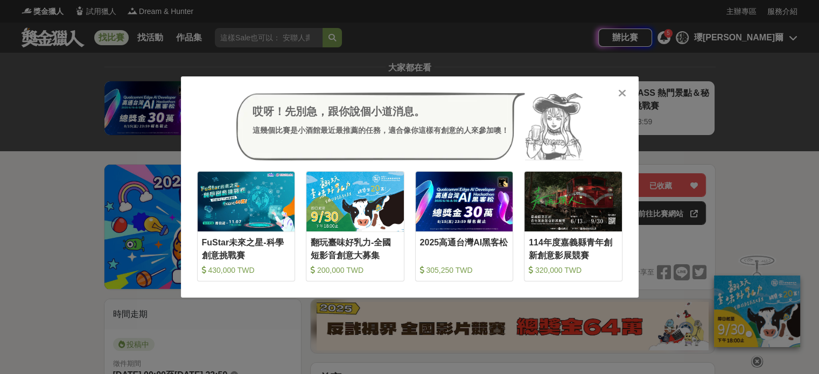
click at [103, 136] on div "哎呀！先別急，跟你說個小道消息。 這幾個比賽是小酒館最近最推薦的任務，適合像你這樣有創意的人來參加噢！ 收藏 FuStar未來之星-科學創意挑戰賽 430,0…" at bounding box center [409, 187] width 819 height 374
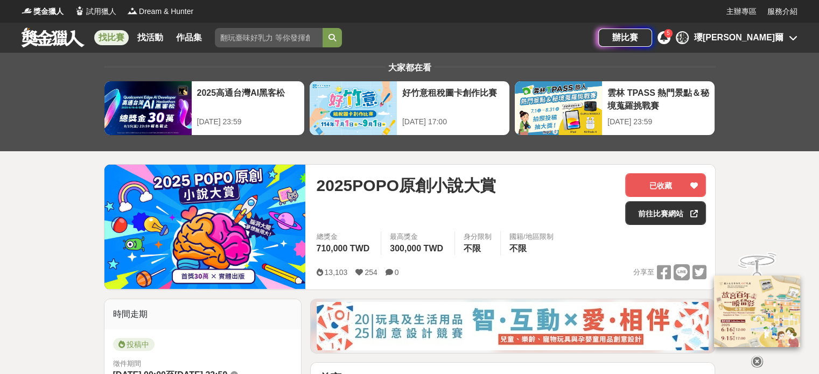
click at [105, 36] on link "找比賽" at bounding box center [111, 37] width 34 height 15
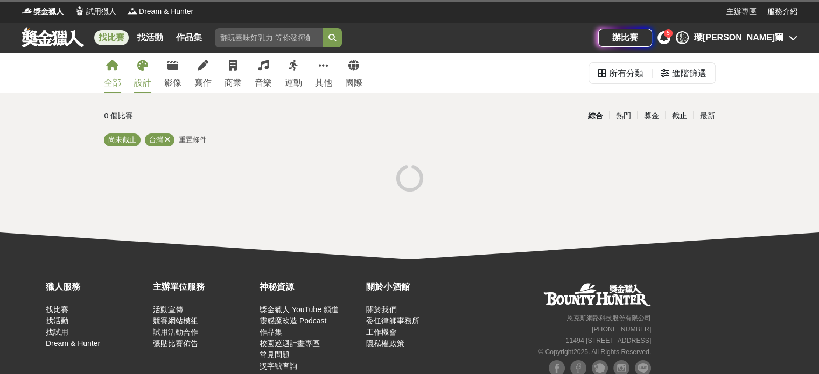
click at [141, 80] on div "設計" at bounding box center [142, 83] width 17 height 13
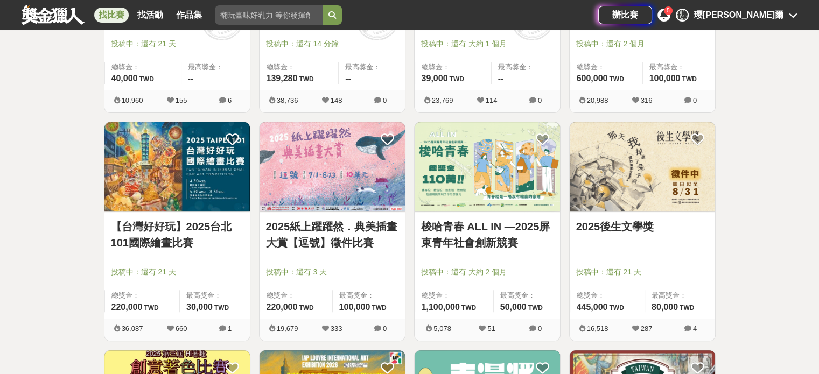
scroll to position [377, 0]
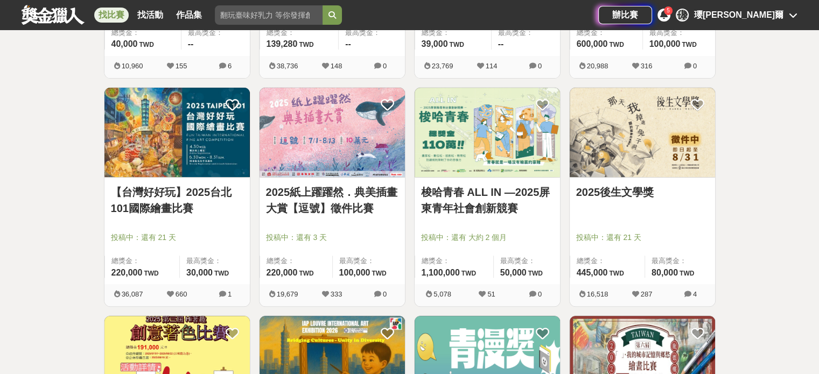
click at [146, 196] on link "【台灣好好玩】2025台北101國際繪畫比賽" at bounding box center [177, 200] width 133 height 32
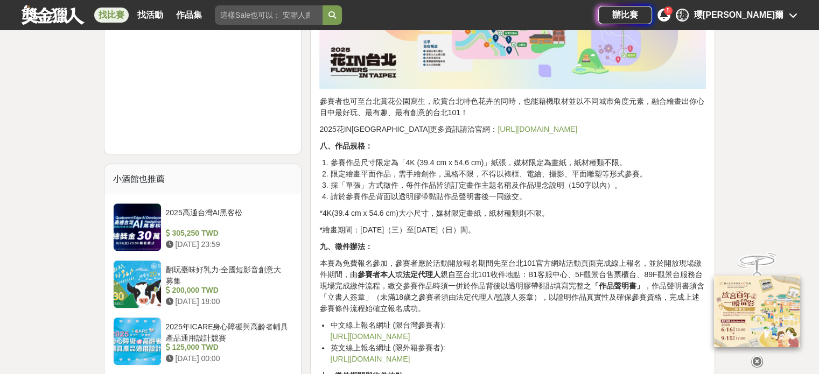
scroll to position [1185, 0]
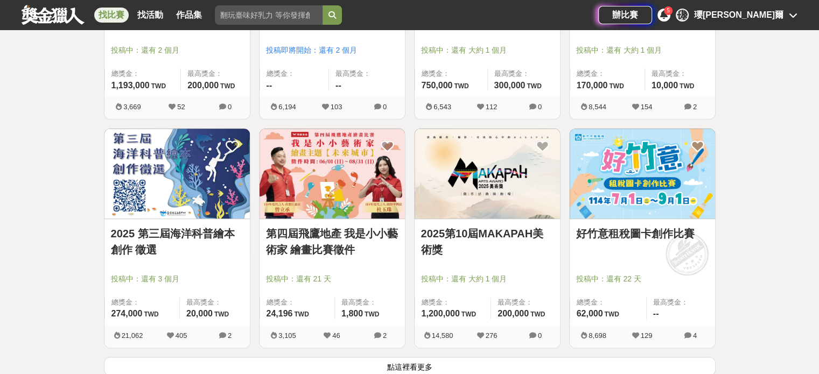
scroll to position [1293, 0]
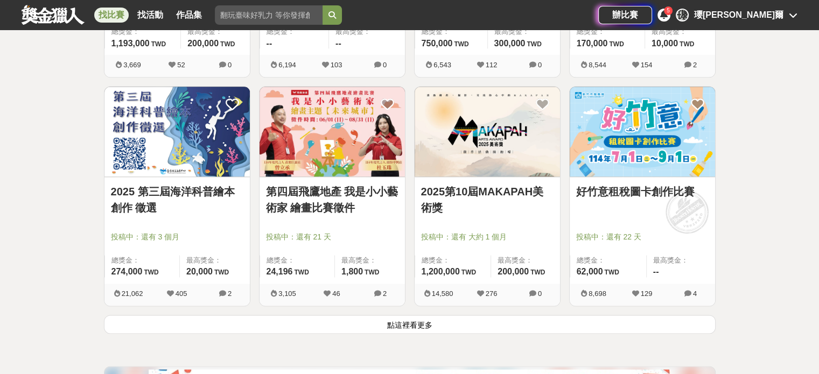
click at [317, 321] on button "點這裡看更多" at bounding box center [410, 324] width 612 height 19
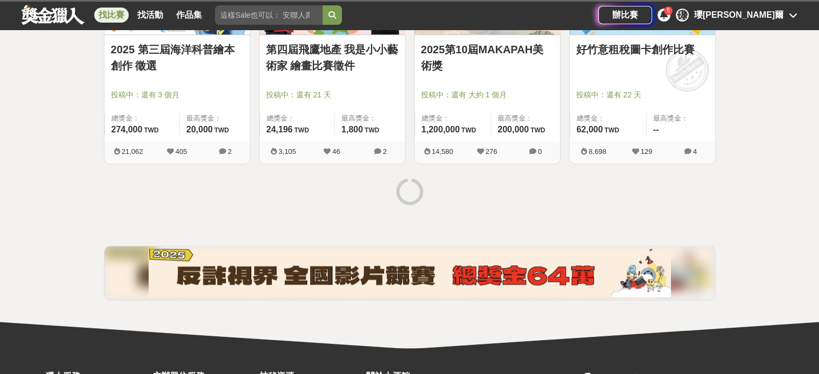
scroll to position [1508, 0]
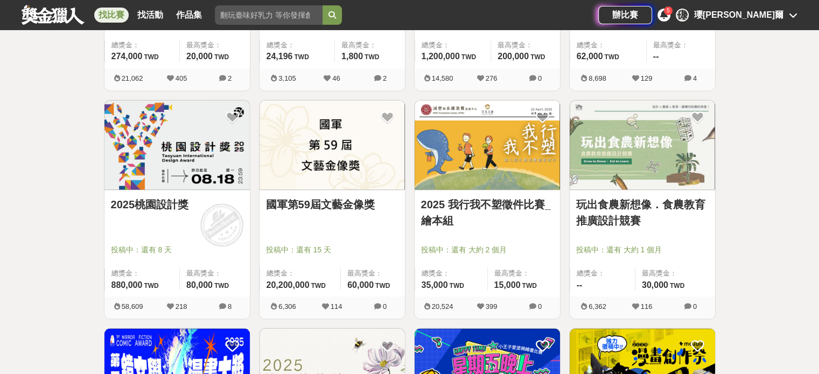
click at [136, 207] on link "2025桃園設計獎" at bounding box center [177, 205] width 133 height 16
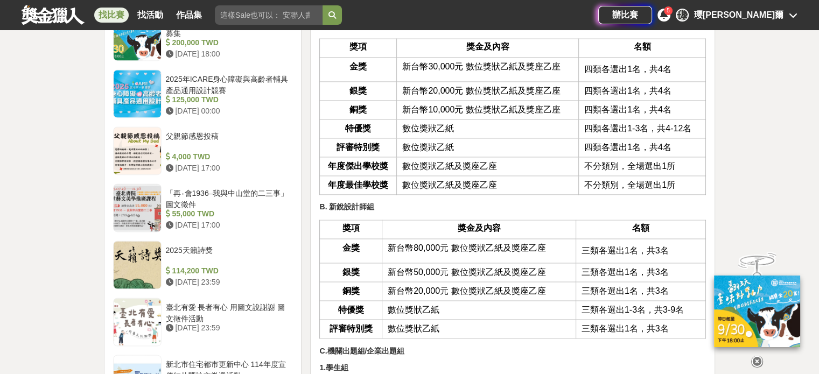
scroll to position [1616, 0]
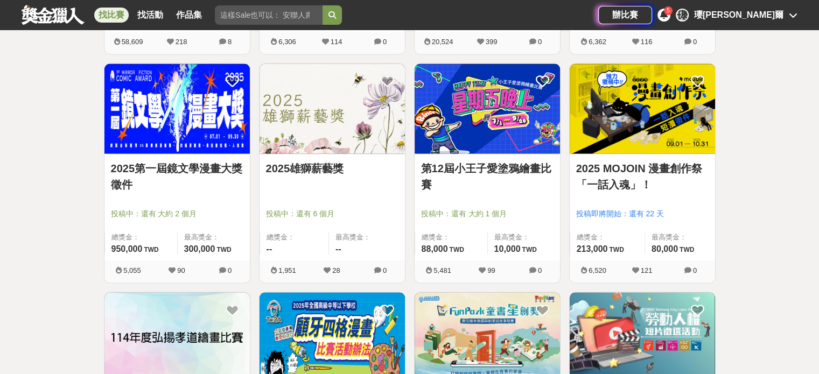
scroll to position [1778, 0]
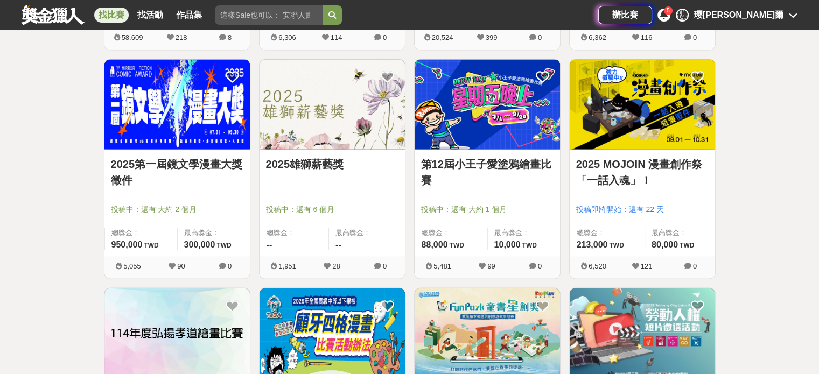
click at [158, 167] on link "2025第一屆鏡文學漫畫大獎徵件" at bounding box center [177, 172] width 133 height 32
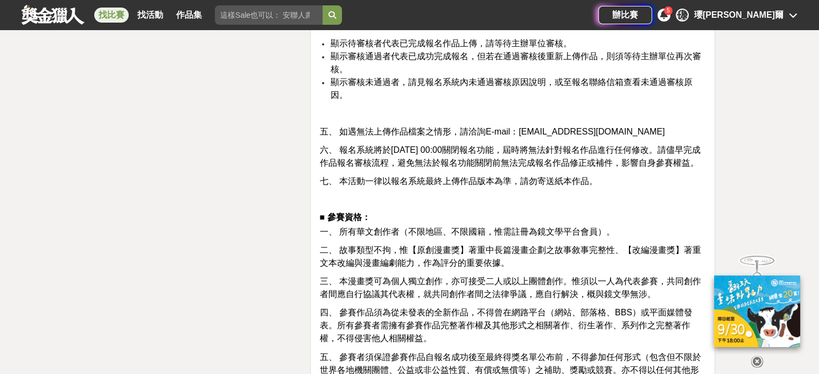
scroll to position [1778, 0]
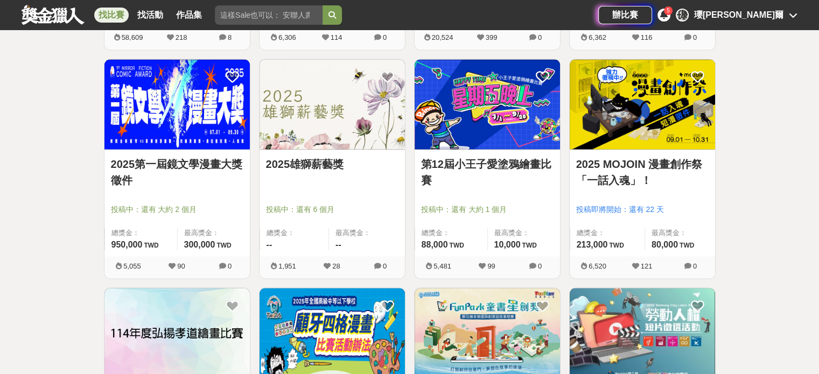
click at [149, 171] on link "2025第一屆鏡文學漫畫大獎徵件" at bounding box center [177, 172] width 133 height 32
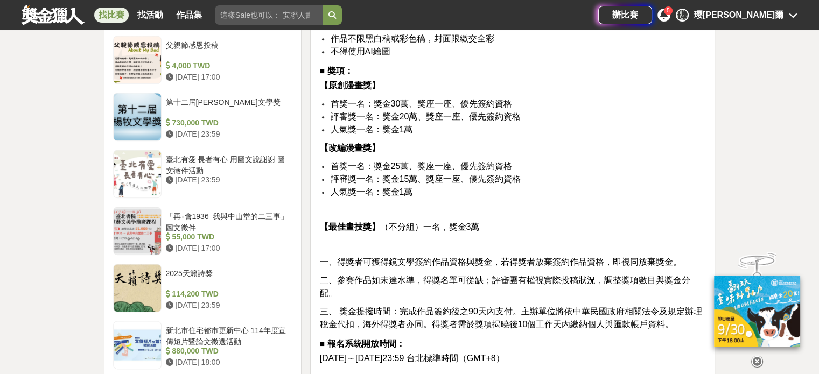
scroll to position [1205, 0]
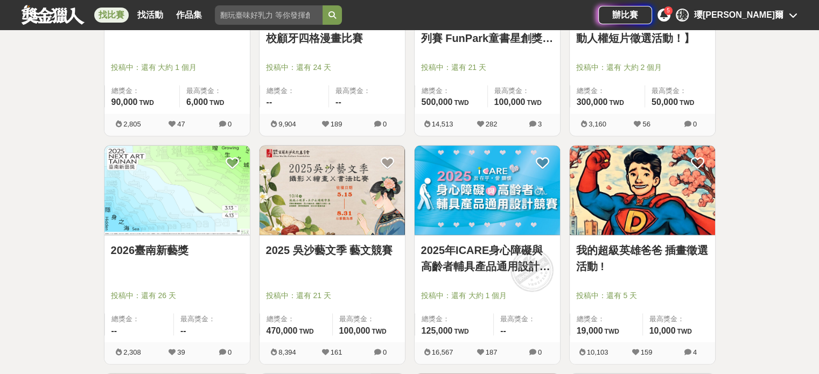
scroll to position [2155, 0]
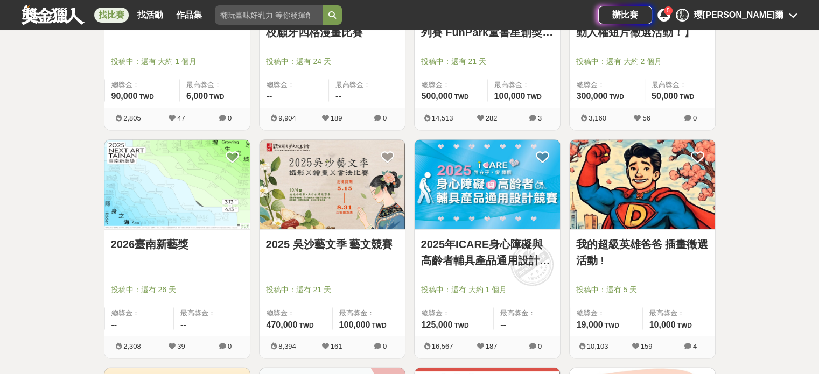
click at [349, 242] on link "2025 吳沙藝文季 藝文競賽" at bounding box center [332, 245] width 133 height 16
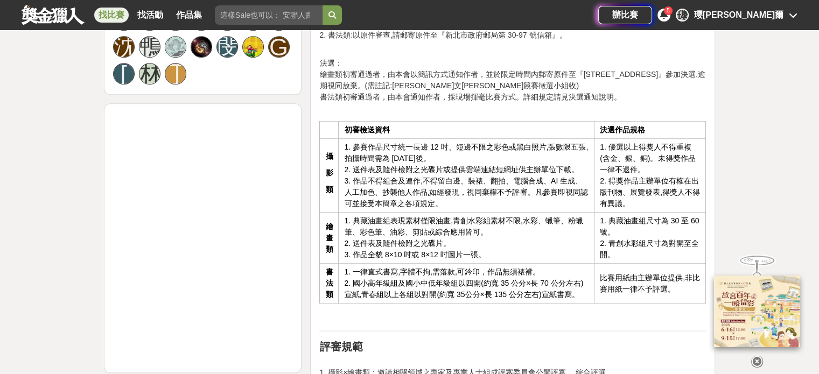
scroll to position [862, 0]
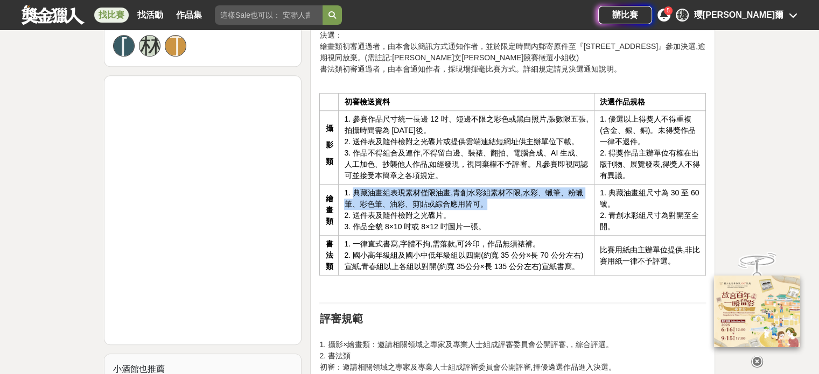
drag, startPoint x: 356, startPoint y: 182, endPoint x: 485, endPoint y: 190, distance: 130.1
click at [485, 190] on td "1. 典藏油畫組表現素材僅限油畫,青創水彩組素材不限,水彩、蠟筆、粉蠟筆、彩色筆、油彩、剪貼或綜合應用皆可。 2. 送件表及隨件檢附之光碟片。 3. 作品全貌…" at bounding box center [467, 210] width 256 height 51
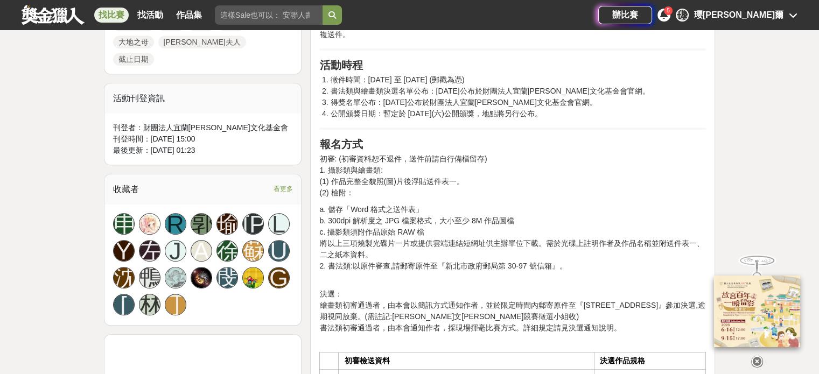
scroll to position [485, 0]
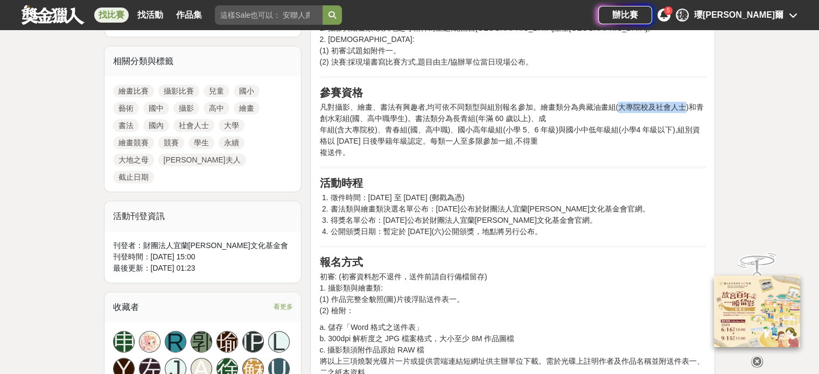
drag, startPoint x: 618, startPoint y: 90, endPoint x: 684, endPoint y: 100, distance: 66.4
click at [684, 102] on p "凡對攝影、繪畫、書法有興趣者,均可依不同類型與組別報名參加。繪畫類分為典藏油畫組(大專院校及社會人士)和青創水彩組(國、高中職學生)。書法類分為長青組(年滿 …" at bounding box center [512, 130] width 387 height 57
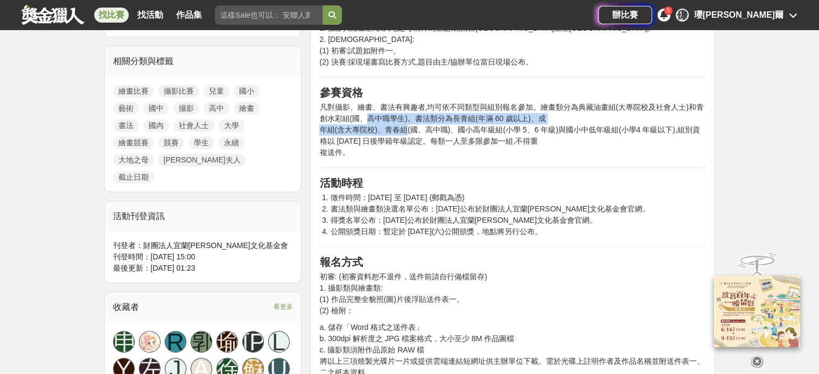
drag, startPoint x: 364, startPoint y: 106, endPoint x: 407, endPoint y: 114, distance: 43.9
click at [407, 114] on p "凡對攝影、繪畫、書法有興趣者,均可依不同類型與組別報名參加。繪畫類分為典藏油畫組(大專院校及社會人士)和青創水彩組(國、高中職學生)。書法類分為長青組(年滿 …" at bounding box center [512, 130] width 387 height 57
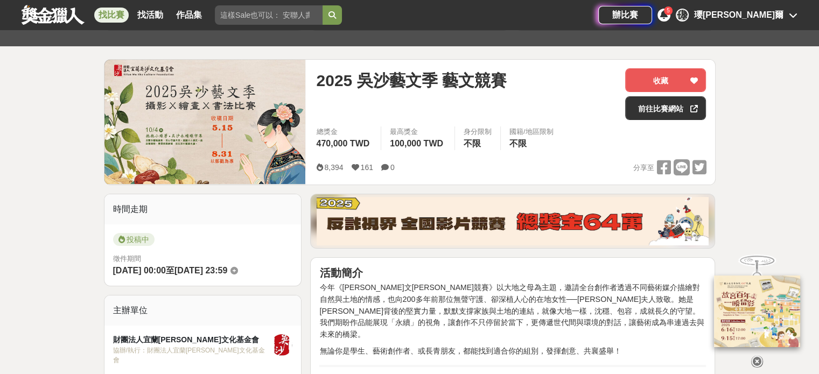
scroll to position [108, 0]
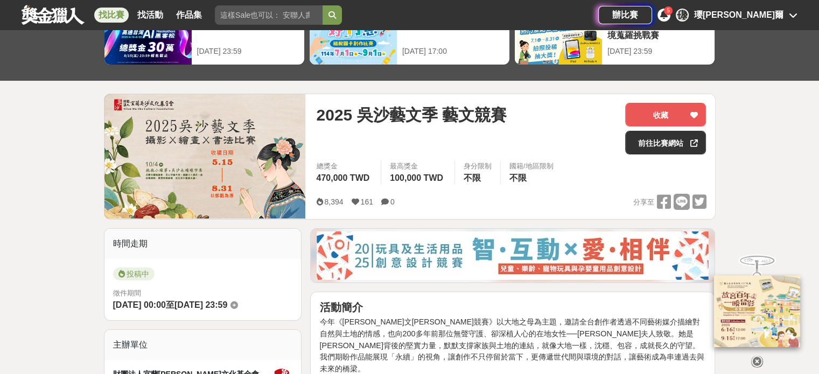
scroll to position [0, 0]
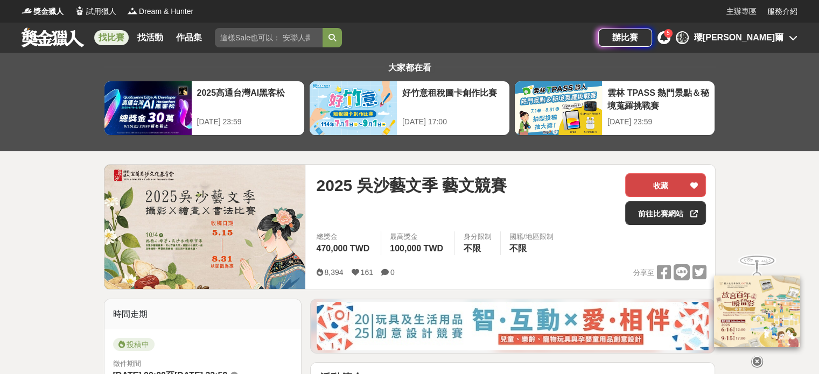
click at [625, 178] on button "收藏" at bounding box center [665, 185] width 81 height 24
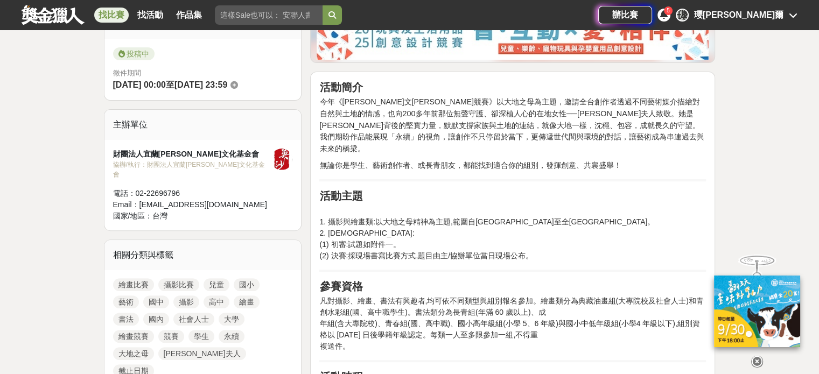
scroll to position [269, 0]
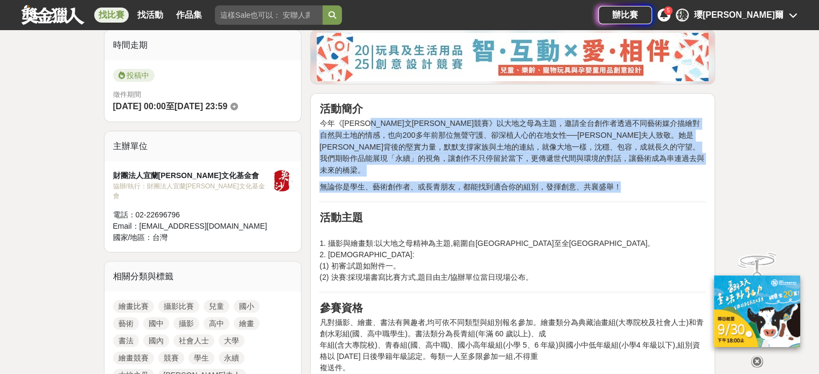
drag, startPoint x: 405, startPoint y: 131, endPoint x: 649, endPoint y: 170, distance: 246.5
click at [649, 182] on p "無論你是學生、藝術創作者、或長青朋友，都能找到適合你的組別，發揮創意、共襄盛舉！" at bounding box center [512, 187] width 387 height 11
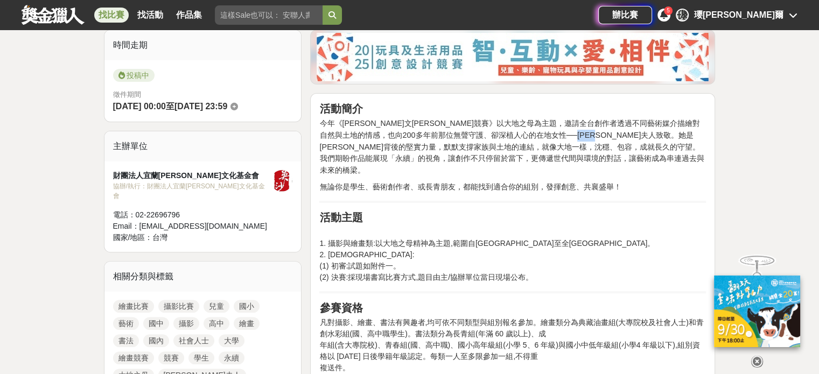
drag, startPoint x: 512, startPoint y: 134, endPoint x: 540, endPoint y: 134, distance: 28.0
click at [540, 134] on span "邀請全台創作者透過不同藝術媒介描繪對自然與土地的情感，也向200多年前那位無聲守護、卻深植人心的在地女性──吳沙夫人致敬。她是吳沙拓墾背後的堅實力量，默默支撐…" at bounding box center [511, 146] width 385 height 55
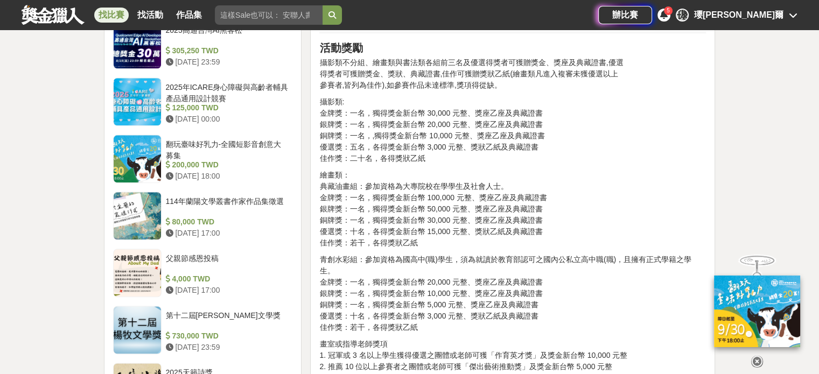
scroll to position [1239, 0]
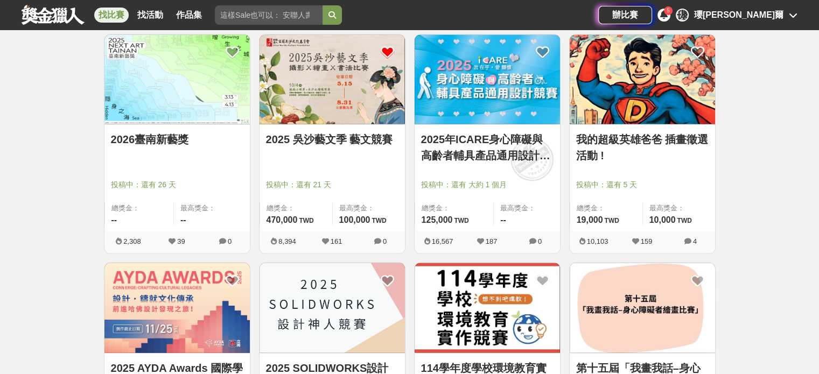
scroll to position [2263, 0]
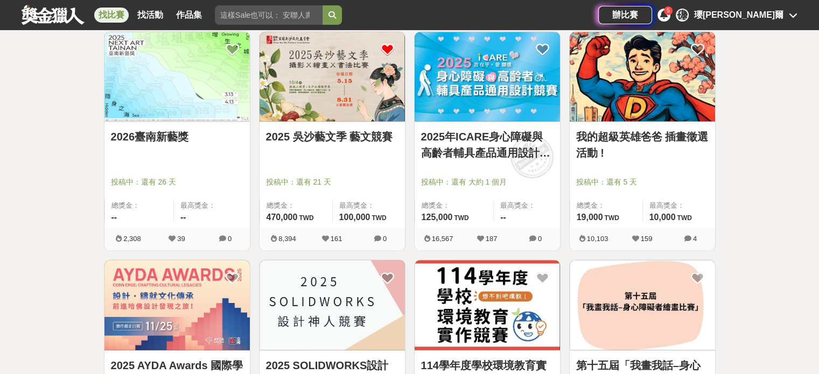
click at [627, 133] on link "我的超級英雄爸爸 插畫徵選活動 !" at bounding box center [642, 145] width 133 height 32
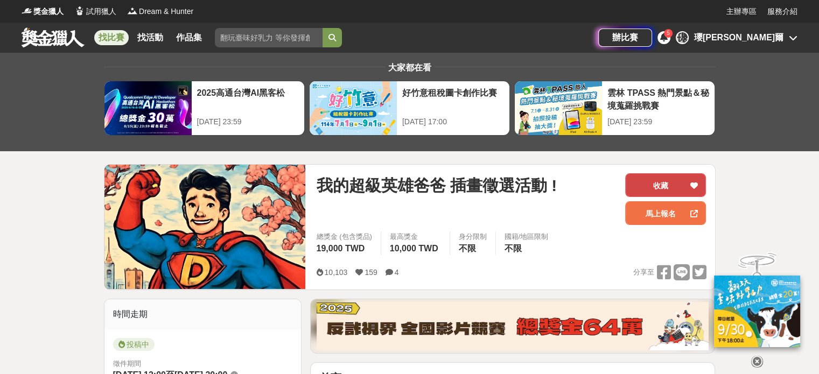
click at [651, 186] on button "收藏" at bounding box center [665, 185] width 81 height 24
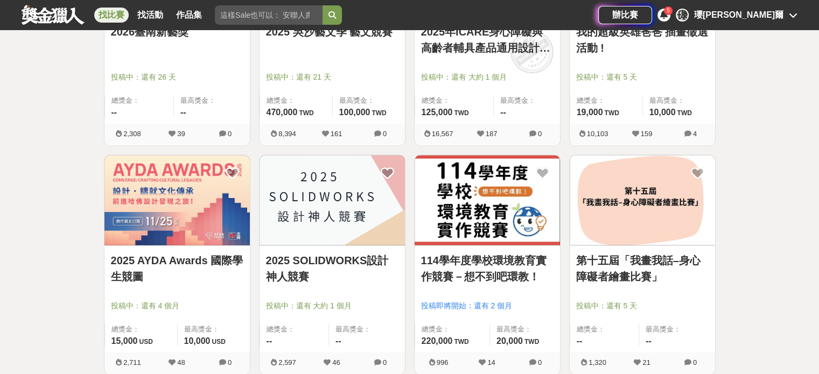
scroll to position [2370, 0]
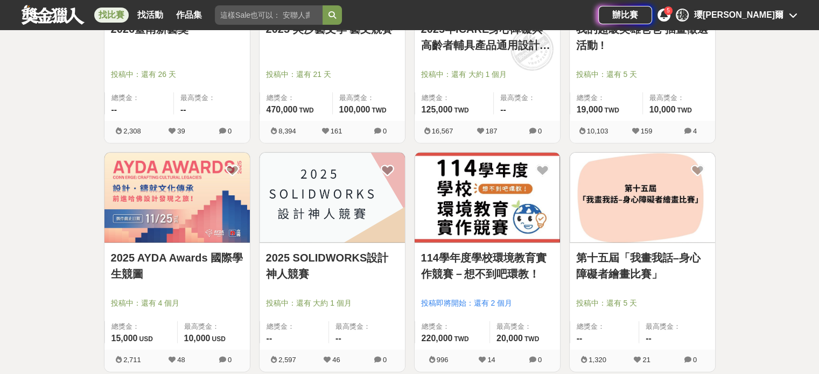
click at [314, 198] on img at bounding box center [332, 198] width 145 height 90
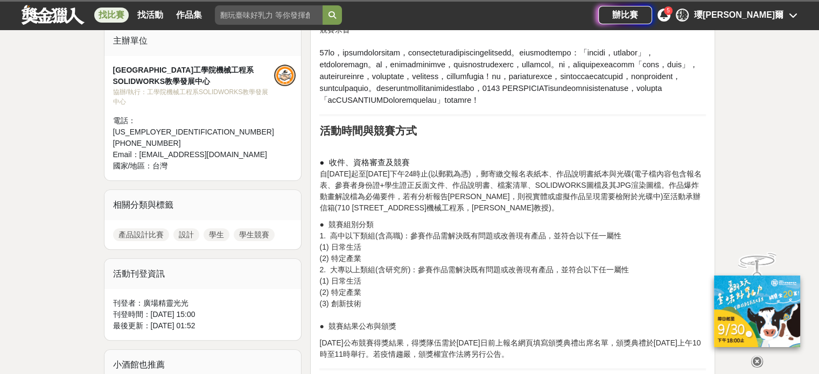
scroll to position [377, 0]
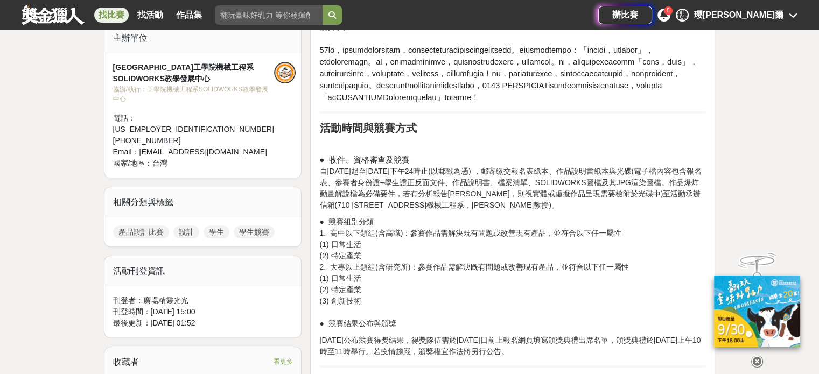
click at [475, 211] on p "● 收件、資格審查及競賽 自2025年6月1日起至2025年9月12日下午24時止(以郵戳為憑) ，郵寄繳交報名表紙本、作品說明書紙本與光碟(電子檔內容包含報…" at bounding box center [512, 182] width 387 height 57
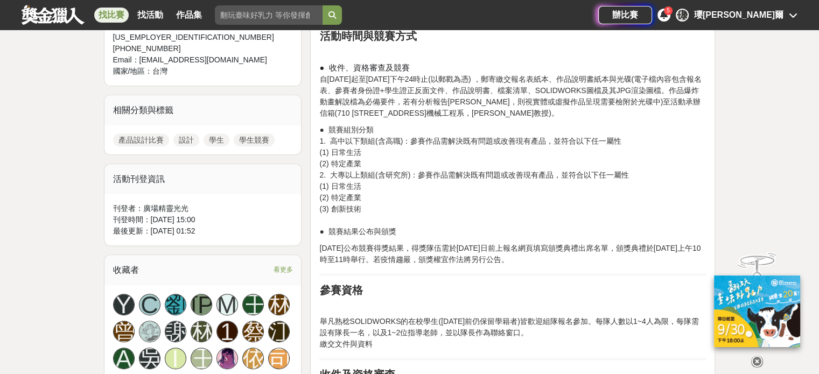
scroll to position [485, 0]
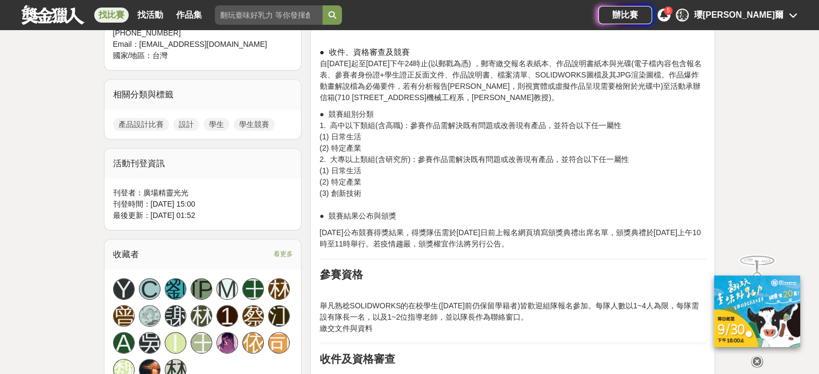
drag, startPoint x: 338, startPoint y: 207, endPoint x: 379, endPoint y: 232, distance: 47.7
click at [379, 222] on p "● 競賽組別分類 1. 高中以下類組(含高職)：參賽作品需解決既有問題或改善現有產品，並符合以下任一屬性 (1) 日常生活 (2) 特定產業 2. 大專以上類…" at bounding box center [512, 165] width 387 height 113
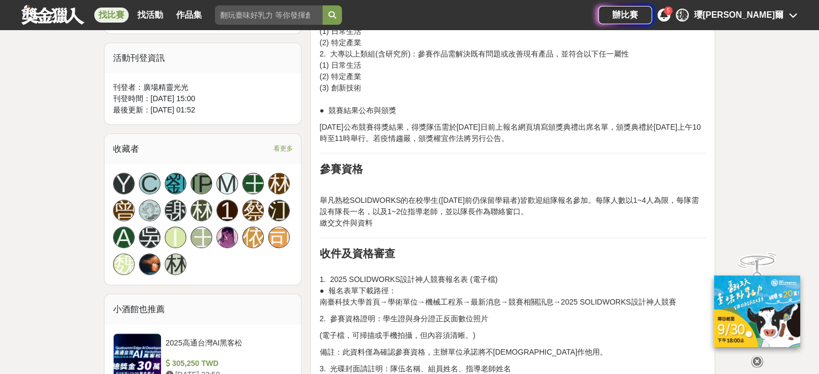
scroll to position [593, 0]
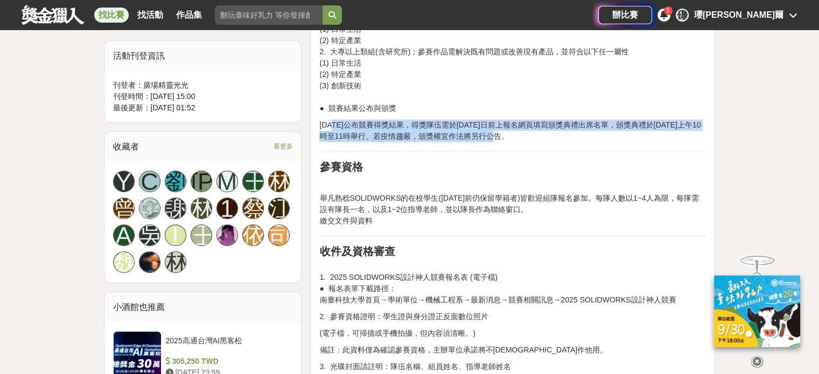
drag, startPoint x: 499, startPoint y: 167, endPoint x: 503, endPoint y: 173, distance: 7.5
click at [503, 142] on p "2025年9月29日公布競賽得獎結果，得獎隊伍需於10月2日前上報名網頁填寫頒獎典禮出席名單，頒獎典禮於2025年10月4日上午10時至11時舉行。若疫情趨嚴…" at bounding box center [512, 131] width 387 height 23
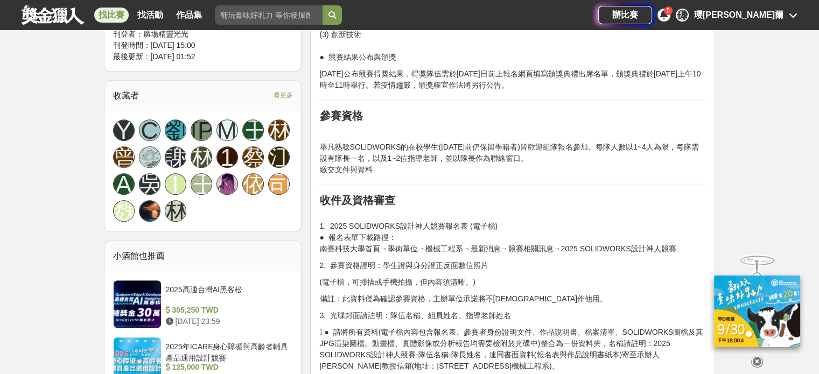
scroll to position [646, 0]
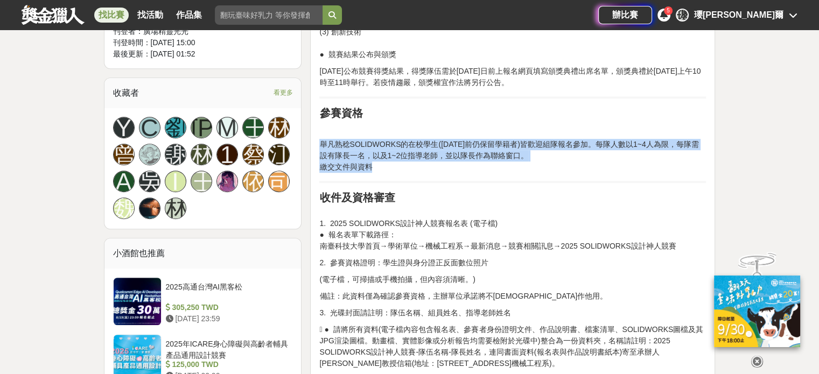
drag, startPoint x: 317, startPoint y: 176, endPoint x: 567, endPoint y: 198, distance: 251.0
click at [559, 173] on p "舉凡熟稔SOLIDWORKS的在校學生(2025年9月前仍保留學籍者)皆歡迎組隊報名參加。每隊人數以1~4人為限，每隊需設有隊長一名，以及1~2位指導老師，並…" at bounding box center [512, 156] width 387 height 34
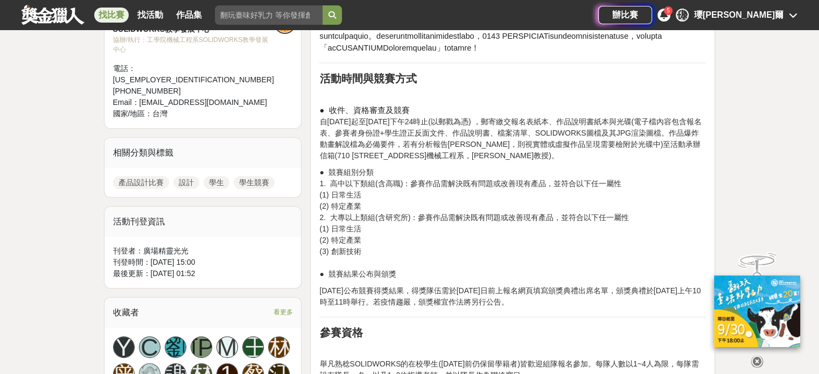
scroll to position [431, 0]
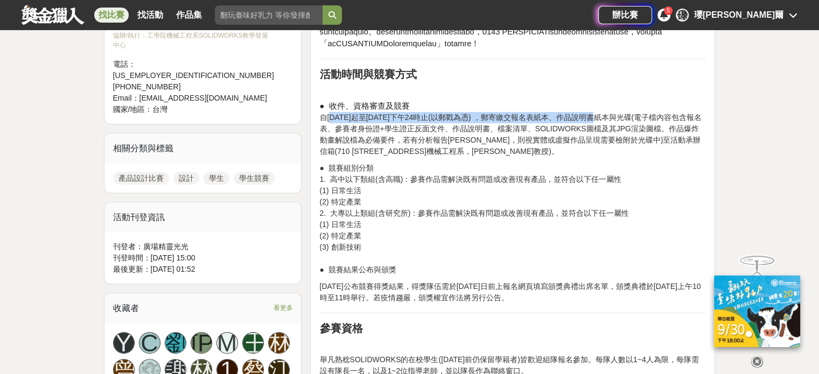
drag, startPoint x: 332, startPoint y: 151, endPoint x: 593, endPoint y: 156, distance: 260.3
click at [593, 156] on p "● 收件、資格審查及競賽 自2025年6月1日起至2025年9月12日下午24時止(以郵戳為憑) ，郵寄繳交報名表紙本、作品說明書紙本與光碟(電子檔內容包含報…" at bounding box center [512, 128] width 387 height 57
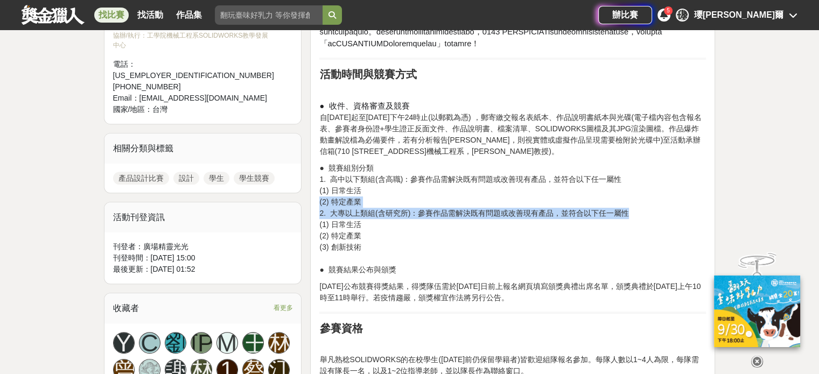
drag, startPoint x: 629, startPoint y: 249, endPoint x: 472, endPoint y: 235, distance: 157.9
click at [472, 235] on p "● 競賽組別分類 1. 高中以下類組(含高職)：參賽作品需解決既有問題或改善現有產品，並符合以下任一屬性 (1) 日常生活 (2) 特定產業 2. 大專以上類…" at bounding box center [512, 219] width 387 height 113
drag, startPoint x: 631, startPoint y: 247, endPoint x: 324, endPoint y: 268, distance: 307.8
click at [324, 268] on p "● 競賽組別分類 1. 高中以下類組(含高職)：參賽作品需解決既有問題或改善現有產品，並符合以下任一屬性 (1) 日常生活 (2) 特定產業 2. 大專以上類…" at bounding box center [512, 219] width 387 height 113
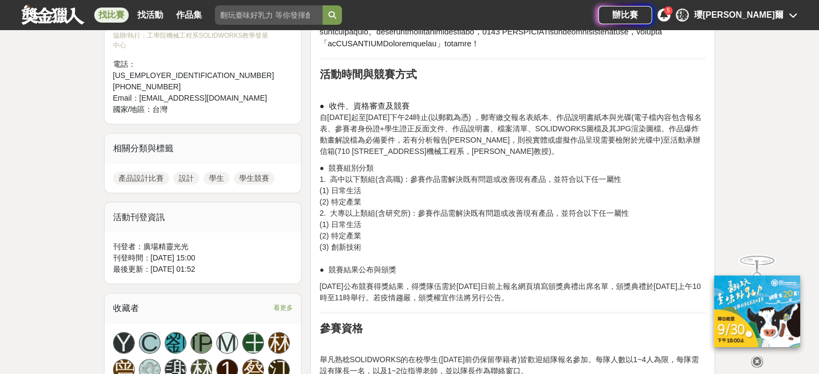
drag, startPoint x: 317, startPoint y: 248, endPoint x: 370, endPoint y: 281, distance: 62.0
click at [444, 276] on p "● 競賽組別分類 1. 高中以下類組(含高職)：參賽作品需解決既有問題或改善現有產品，並符合以下任一屬性 (1) 日常生活 (2) 特定產業 2. 大專以上類…" at bounding box center [512, 219] width 387 height 113
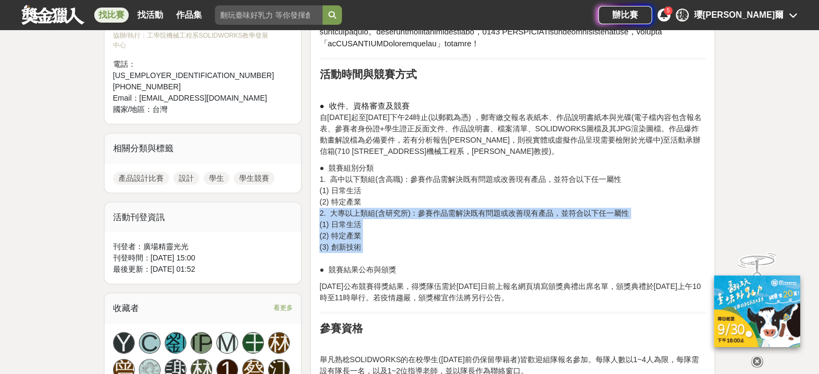
drag, startPoint x: 378, startPoint y: 290, endPoint x: 312, endPoint y: 245, distance: 80.1
click at [321, 255] on p "● 競賽組別分類 1. 高中以下類組(含高職)：參賽作品需解決既有問題或改善現有產品，並符合以下任一屬性 (1) 日常生活 (2) 特定產業 2. 大專以上類…" at bounding box center [512, 219] width 387 height 113
drag, startPoint x: 316, startPoint y: 249, endPoint x: 386, endPoint y: 289, distance: 80.3
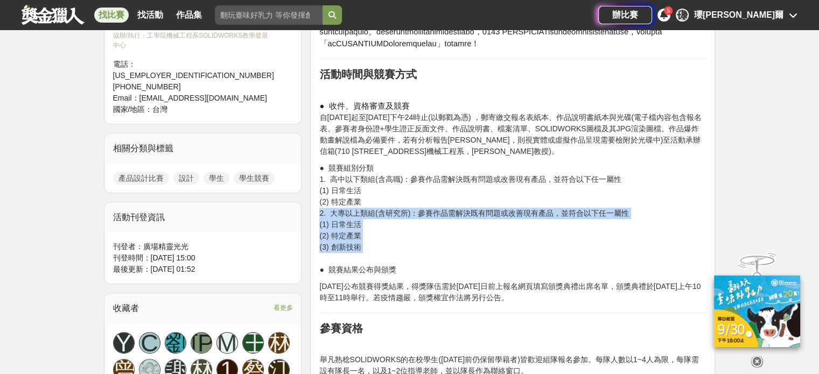
click at [386, 276] on p "● 競賽組別分類 1. 高中以下類組(含高職)：參賽作品需解決既有問題或改善現有產品，並符合以下任一屬性 (1) 日常生活 (2) 特定產業 2. 大專以上類…" at bounding box center [512, 219] width 387 height 113
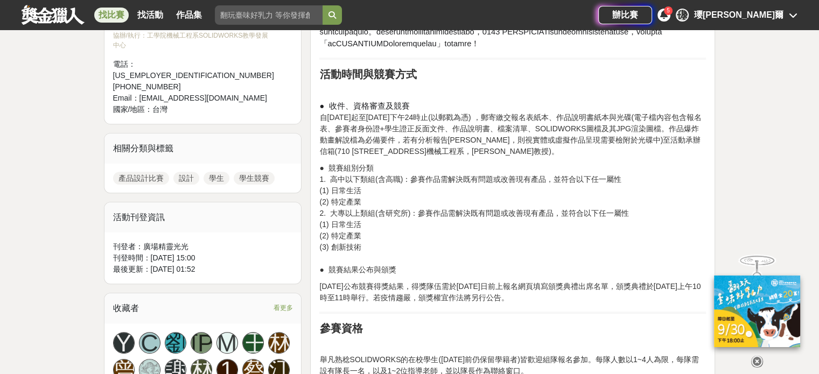
drag, startPoint x: 371, startPoint y: 281, endPoint x: 312, endPoint y: 243, distance: 70.1
drag, startPoint x: 317, startPoint y: 245, endPoint x: 422, endPoint y: 277, distance: 109.6
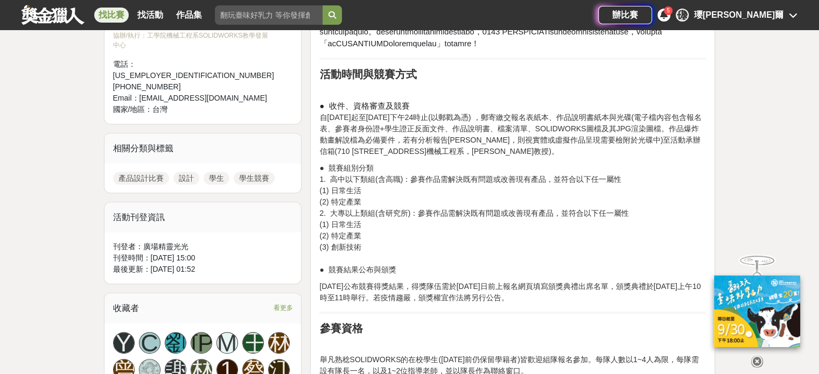
click at [385, 276] on p "● 競賽組別分類 1. 高中以下類組(含高職)：參賽作品需解決既有問題或改善現有產品，並符合以下任一屬性 (1) 日常生活 (2) 特定產業 2. 大專以上類…" at bounding box center [512, 219] width 387 height 113
click at [379, 273] on p "● 競賽組別分類 1. 高中以下類組(含高職)：參賽作品需解決既有問題或改善現有產品，並符合以下任一屬性 (1) 日常生活 (2) 特定產業 2. 大專以上類…" at bounding box center [512, 219] width 387 height 113
click at [366, 264] on p "● 競賽組別分類 1. 高中以下類組(含高職)：參賽作品需解決既有問題或改善現有產品，並符合以下任一屬性 (1) 日常生活 (2) 特定產業 2. 大專以上類…" at bounding box center [512, 219] width 387 height 113
click at [364, 268] on p "● 競賽組別分類 1. 高中以下類組(含高職)：參賽作品需解決既有問題或改善現有產品，並符合以下任一屬性 (1) 日常生活 (2) 特定產業 2. 大專以上類…" at bounding box center [512, 219] width 387 height 113
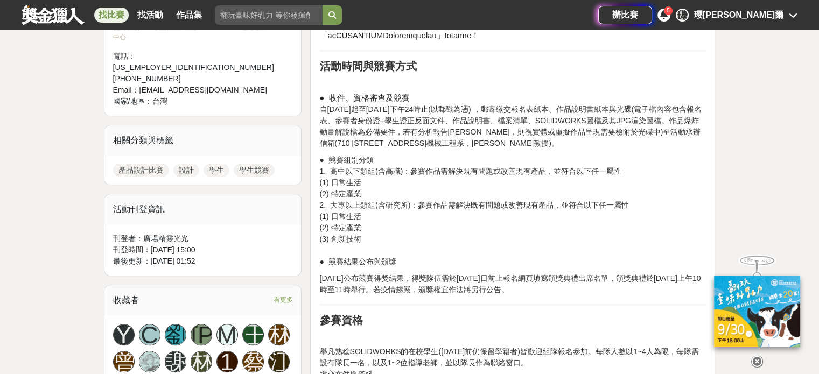
scroll to position [377, 0]
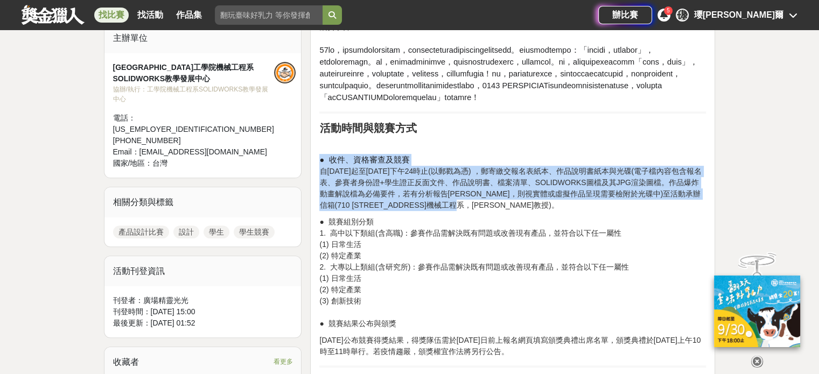
drag, startPoint x: 321, startPoint y: 193, endPoint x: 536, endPoint y: 243, distance: 220.1
click at [536, 211] on p "● 收件、資格審查及競賽 自2025年6月1日起至2025年9月12日下午24時止(以郵戳為憑) ，郵寄繳交報名表紙本、作品說明書紙本與光碟(電子檔內容包含報…" at bounding box center [512, 182] width 387 height 57
click at [526, 211] on p "● 收件、資格審查及競賽 自2025年6月1日起至2025年9月12日下午24時止(以郵戳為憑) ，郵寄繳交報名表紙本、作品說明書紙本與光碟(電子檔內容包含報…" at bounding box center [512, 182] width 387 height 57
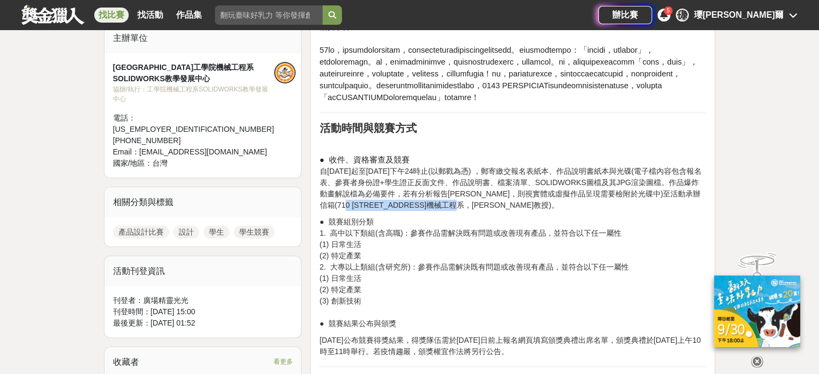
drag, startPoint x: 522, startPoint y: 239, endPoint x: 364, endPoint y: 239, distance: 157.9
click at [364, 211] on p "● 收件、資格審查及競賽 自2025年6月1日起至2025年9月12日下午24時止(以郵戳為憑) ，郵寄繳交報名表紙本、作品說明書紙本與光碟(電子檔內容包含報…" at bounding box center [512, 182] width 387 height 57
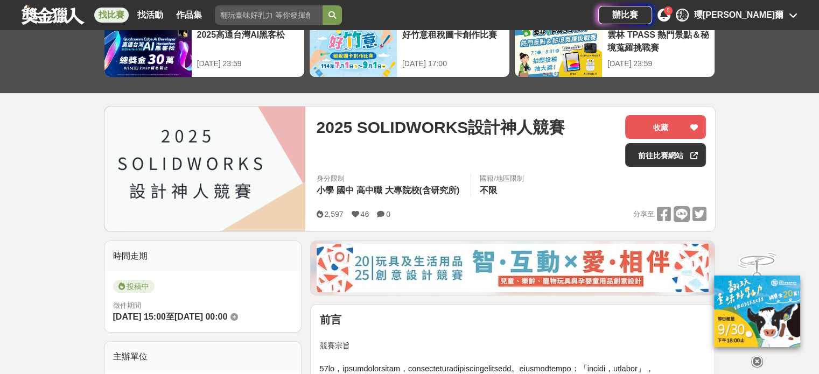
scroll to position [54, 0]
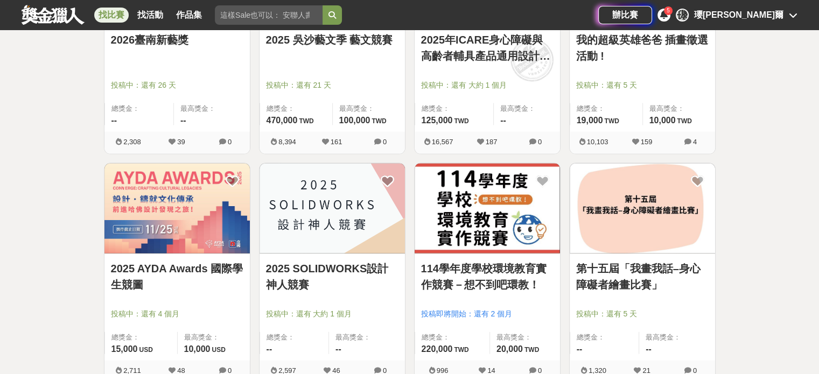
scroll to position [2370, 0]
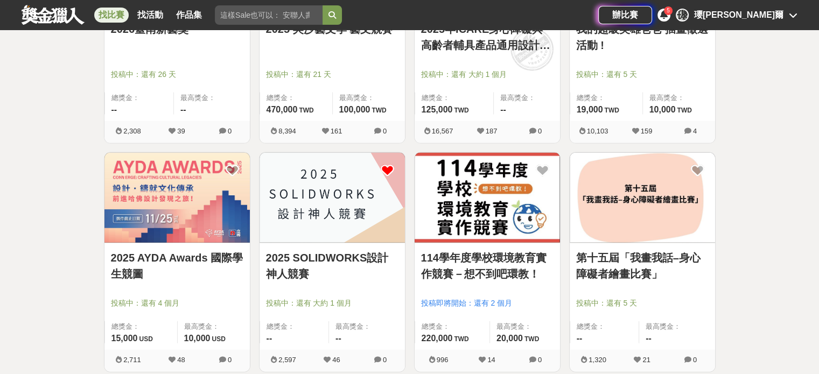
click at [390, 165] on icon at bounding box center [387, 170] width 13 height 13
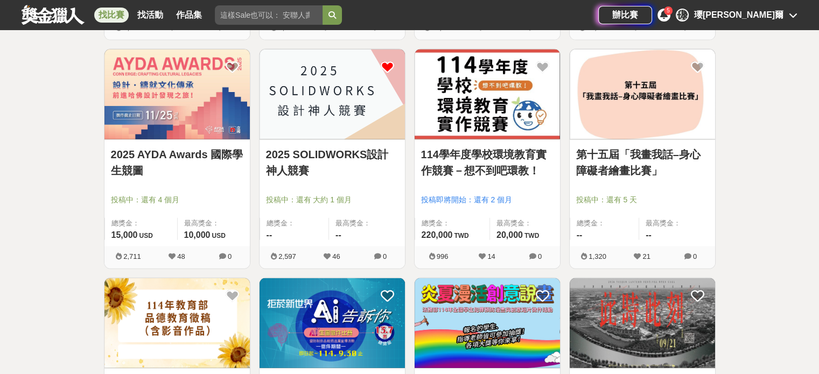
scroll to position [2478, 0]
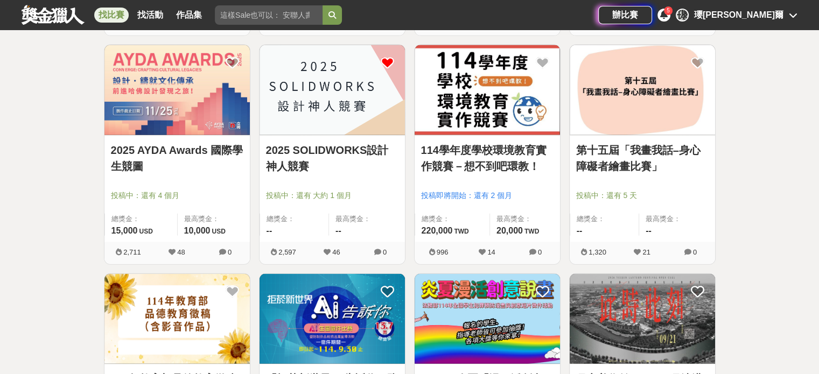
click at [619, 157] on link "第十五屆「我畫我話–身心障礙者繪畫比賽」" at bounding box center [642, 158] width 133 height 32
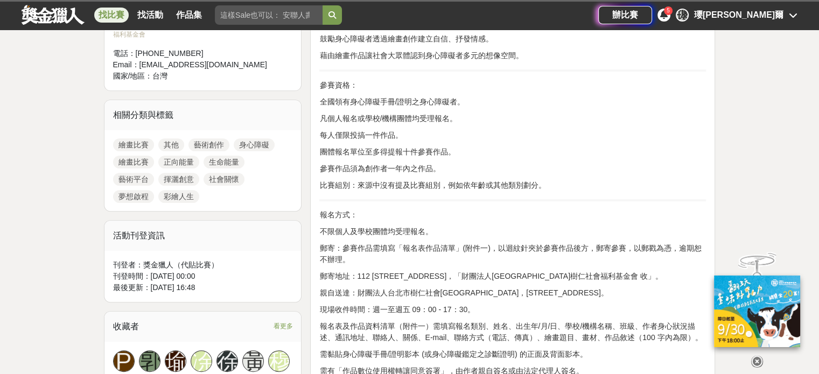
scroll to position [485, 0]
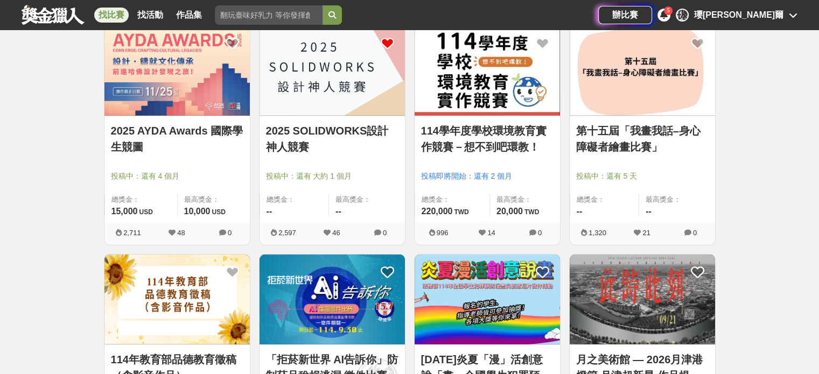
scroll to position [2478, 0]
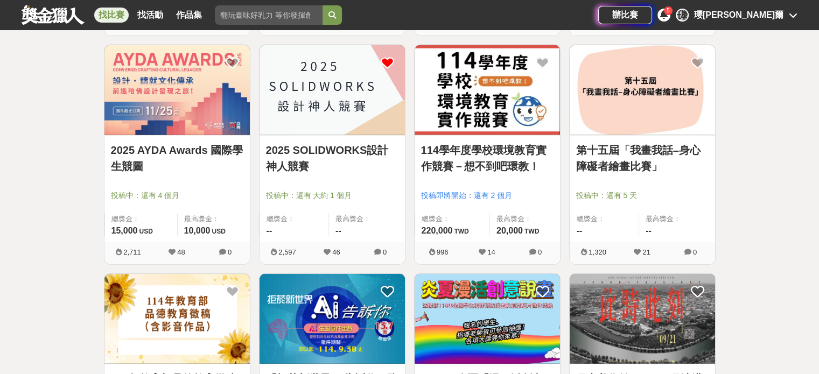
click at [334, 143] on link "2025 SOLIDWORKS設計神人競賽" at bounding box center [332, 158] width 133 height 32
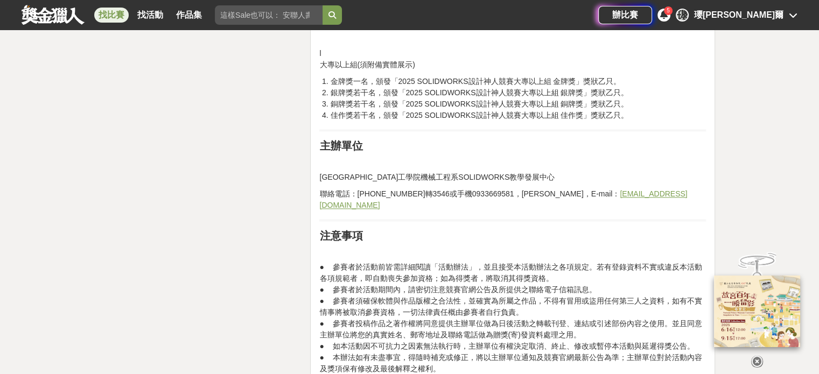
scroll to position [1616, 0]
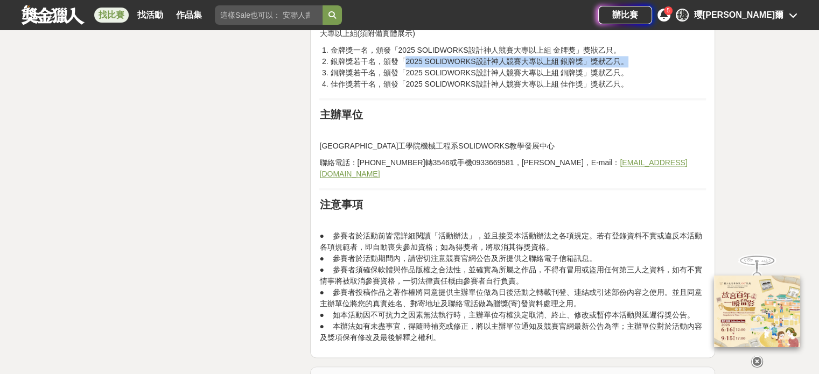
drag, startPoint x: 406, startPoint y: 71, endPoint x: 636, endPoint y: 69, distance: 230.0
click at [636, 67] on li "銀牌獎若干名，頒發「2025 SOLIDWORKS設計神人競賽大專以上組 銀牌獎」獎狀乙只。" at bounding box center [518, 61] width 376 height 11
click at [634, 67] on li "銀牌獎若干名，頒發「2025 SOLIDWORKS設計神人競賽大專以上組 銀牌獎」獎狀乙只。" at bounding box center [518, 61] width 376 height 11
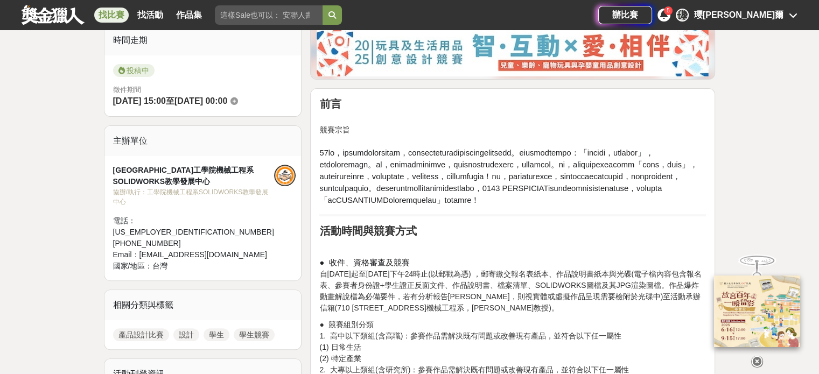
scroll to position [269, 0]
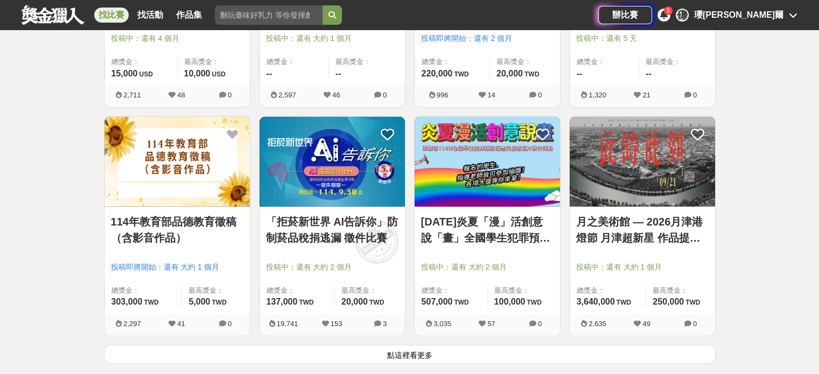
scroll to position [2640, 0]
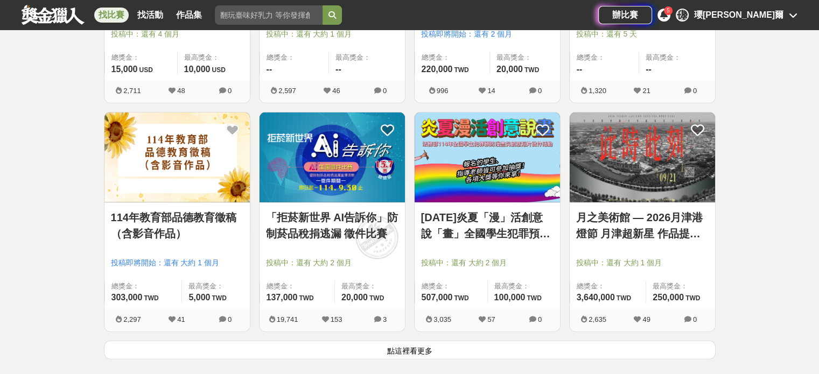
click at [167, 213] on link "114年教育部品德教育徵稿（含影音作品）" at bounding box center [177, 226] width 133 height 32
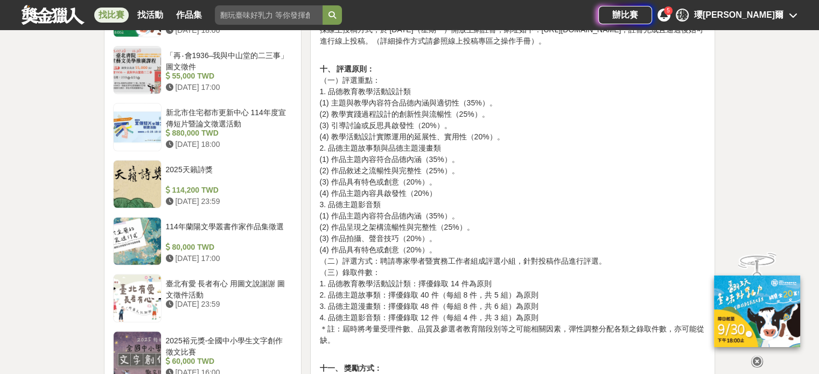
scroll to position [1077, 0]
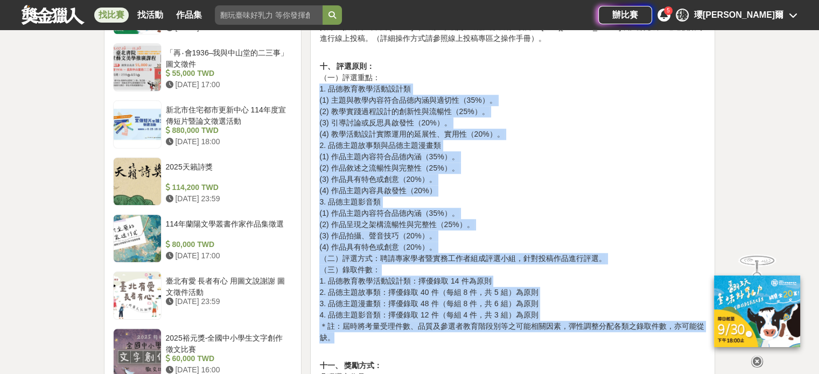
drag, startPoint x: 335, startPoint y: 112, endPoint x: 498, endPoint y: 355, distance: 293.2
click at [498, 355] on div "114 年教育部品德教育徵稿（含影音作品）評選活動實施計畫 一、 依據： 依據 108 年 6 月 12 日函頒修正之教育部品德教育促進方案辦理。 二、 目標…" at bounding box center [512, 33] width 405 height 1497
click at [498, 344] on p "十、 評選原則： （一）評選重點： 1. 品德教育教學活動設計類 (1) 主題與教學內容符合品德內涵與適切性（35%）。 (2) 教學實踐過程設計的創新性與流…" at bounding box center [512, 197] width 387 height 294
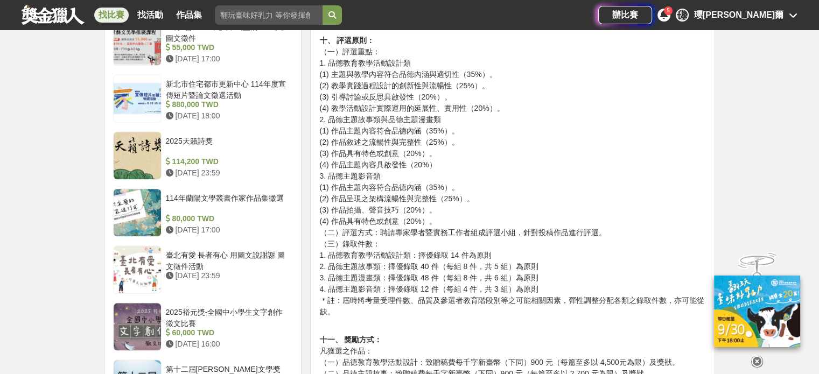
scroll to position [1131, 0]
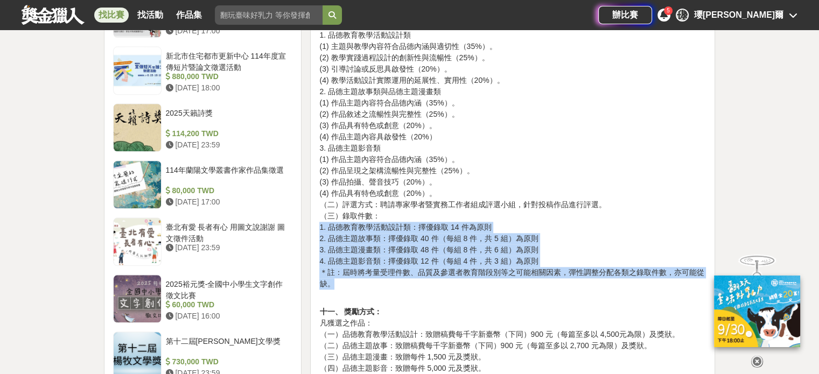
drag, startPoint x: 453, startPoint y: 293, endPoint x: 314, endPoint y: 250, distance: 145.4
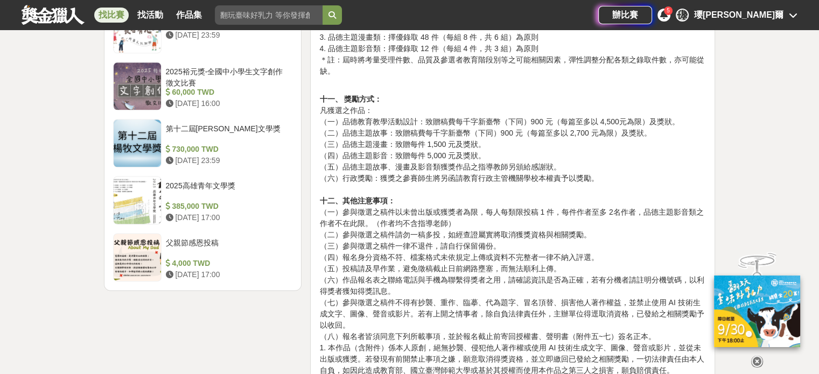
scroll to position [1347, 0]
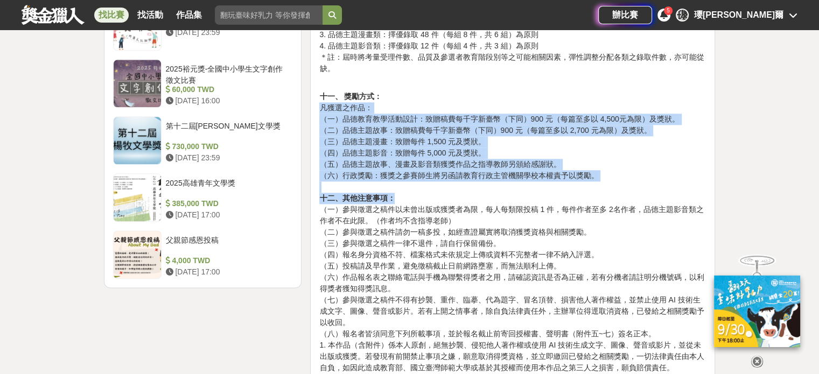
drag, startPoint x: 318, startPoint y: 132, endPoint x: 629, endPoint y: 217, distance: 321.6
click at [629, 217] on p "十一、 獎勵方式： 凡獲選之作品： （一）品德教育教學活動設計：致贈稿費每千字新臺幣（下同）900 元（每篇至多以 4,500元為限）及獎狀。 （二）品德主題…" at bounding box center [512, 289] width 387 height 419
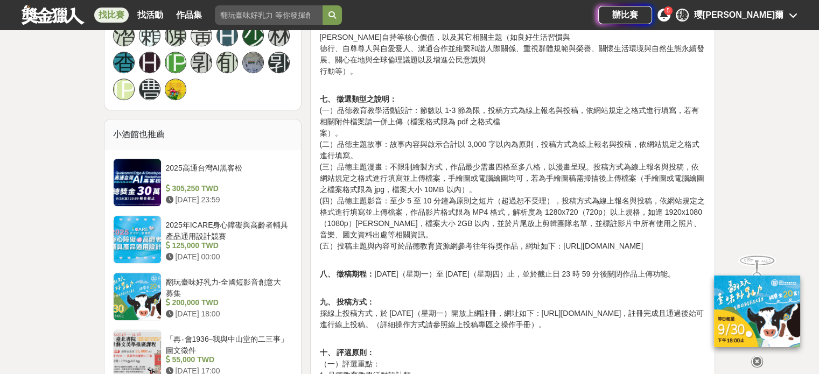
scroll to position [539, 0]
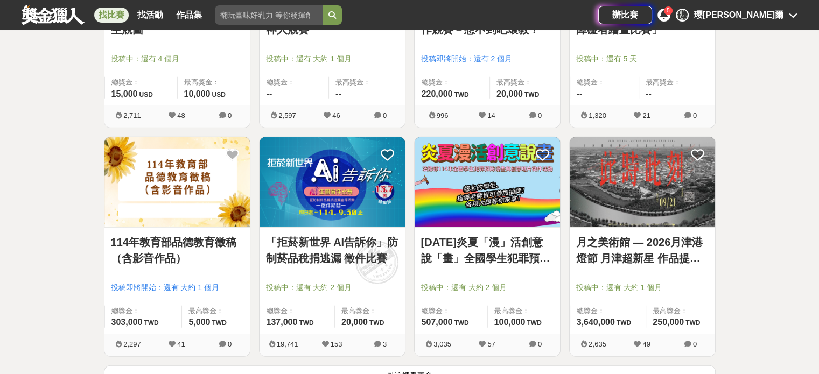
scroll to position [2640, 0]
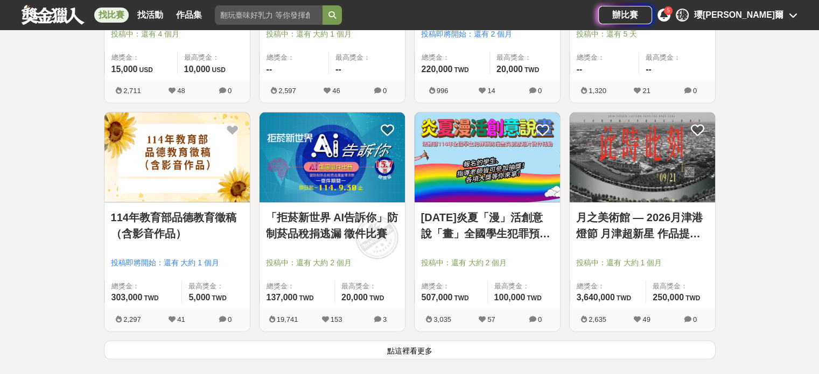
click at [258, 342] on button "點這裡看更多" at bounding box center [410, 350] width 612 height 19
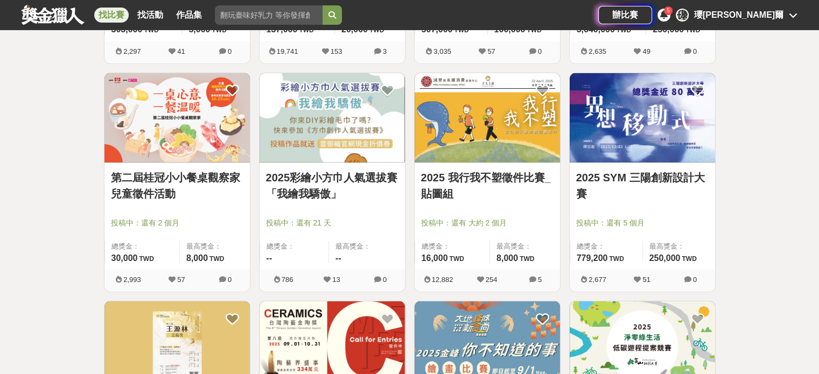
scroll to position [2909, 0]
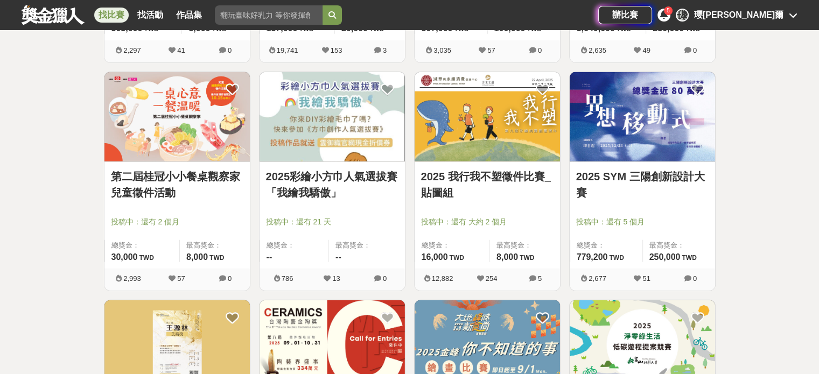
click at [444, 187] on link "2025 我行我不塑徵件比賽_貼圖組" at bounding box center [487, 185] width 133 height 32
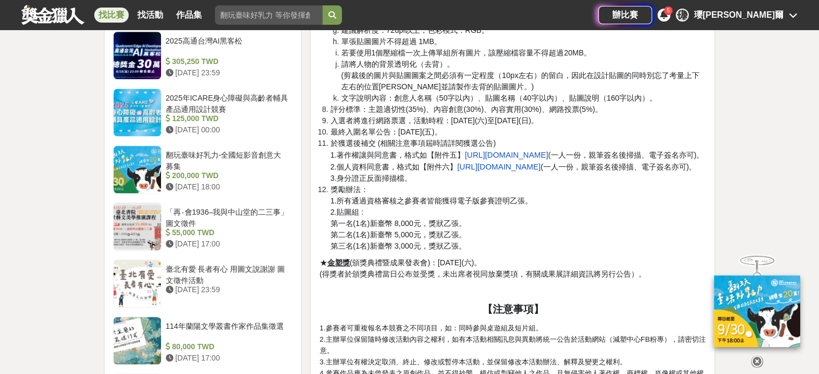
scroll to position [1024, 0]
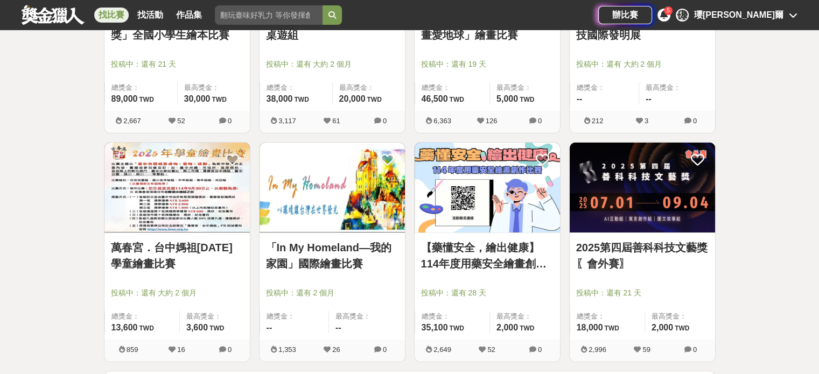
scroll to position [3987, 0]
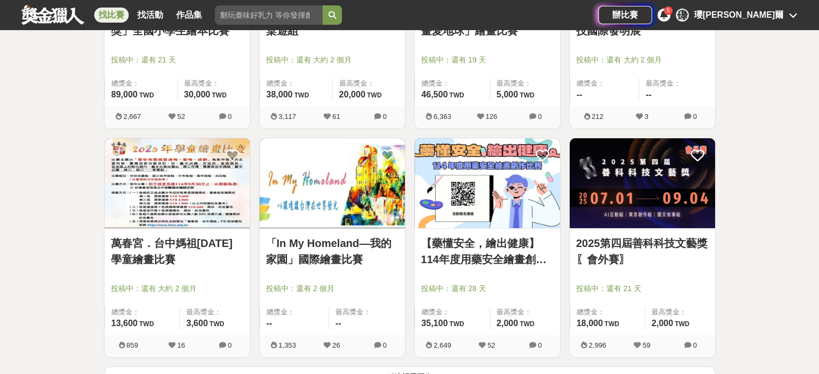
click at [506, 254] on link "【藥懂安全，繪出健康】114年度用藥安全繪畫創作比賽" at bounding box center [487, 251] width 133 height 32
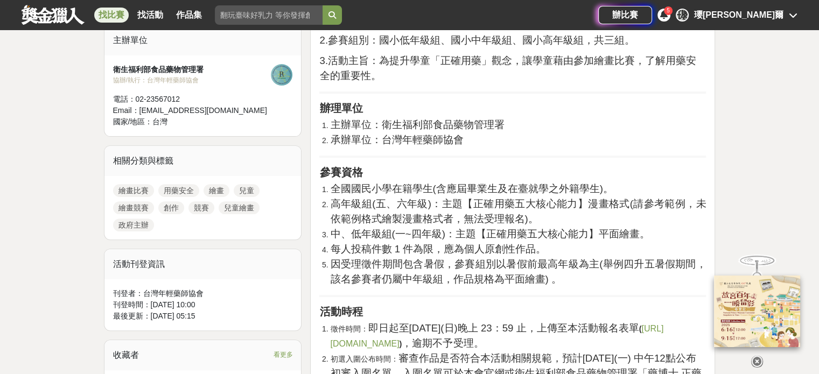
scroll to position [377, 0]
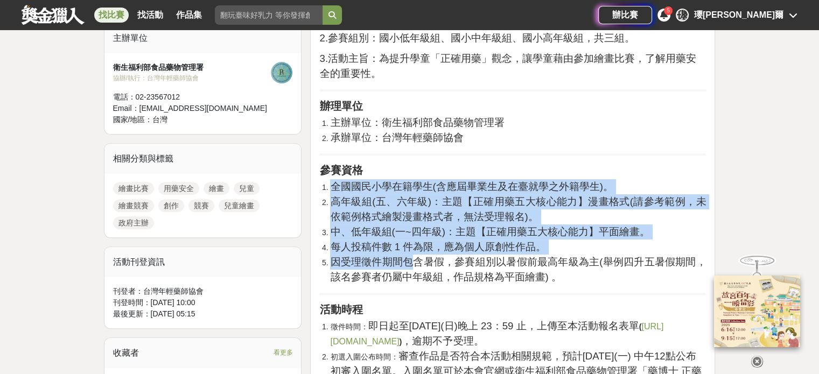
drag, startPoint x: 334, startPoint y: 185, endPoint x: 409, endPoint y: 259, distance: 104.8
click at [409, 258] on ol "全國國民小學在籍學生(含應屆畢業生及在臺就學之外籍學生)。 高年級組(五、六年級)：主題【正確用藥五大核心能力】漫畫格式(請參考範例，未依範例格式繪製漫畫格式…" at bounding box center [512, 232] width 387 height 106
click at [409, 259] on span "因受理徵件期間包含暑假，參賽組別以暑假前最高年級為主(舉例四升五暑假期間，該名參賽者仍屬中年級組，作品規格為平面繪畫) 。" at bounding box center [518, 269] width 376 height 26
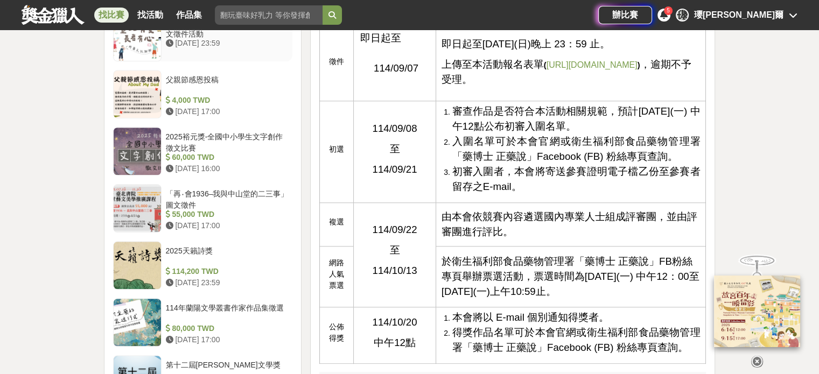
scroll to position [1131, 0]
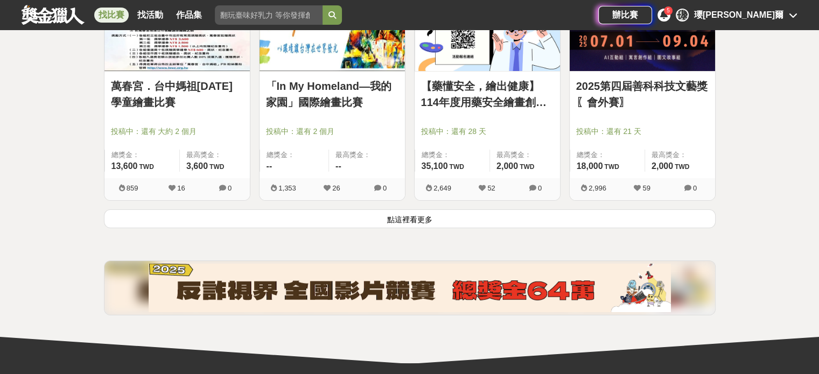
scroll to position [4148, 0]
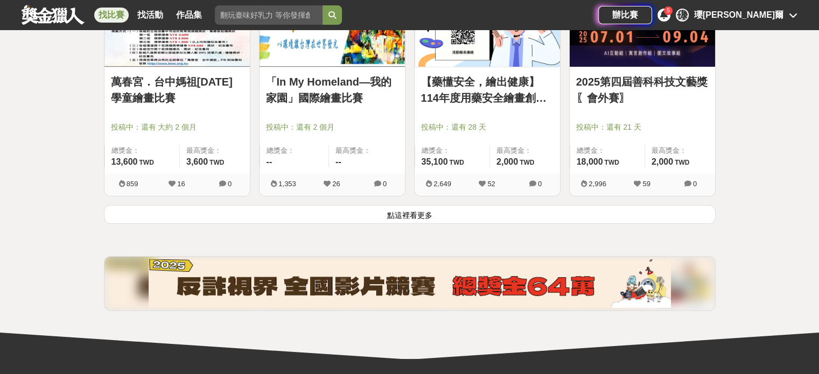
click at [304, 205] on button "點這裡看更多" at bounding box center [410, 214] width 612 height 19
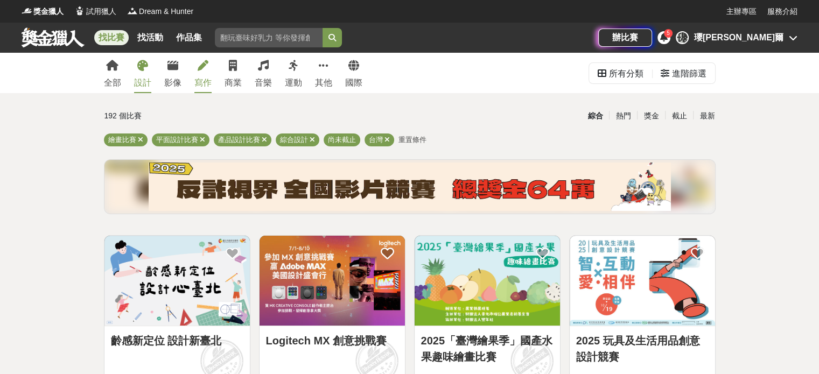
click at [201, 69] on icon at bounding box center [203, 65] width 11 height 11
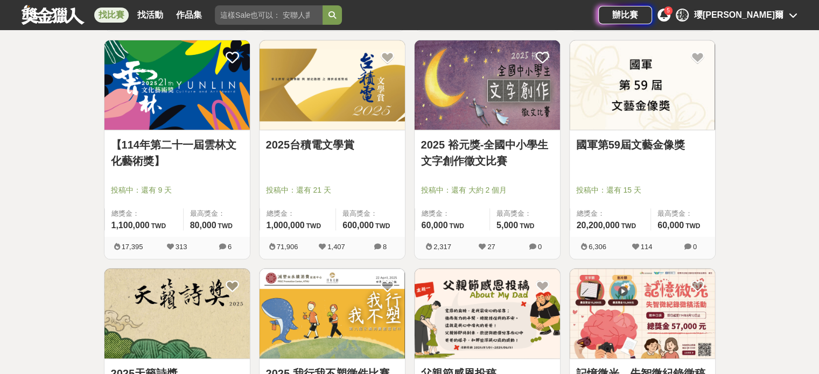
scroll to position [269, 0]
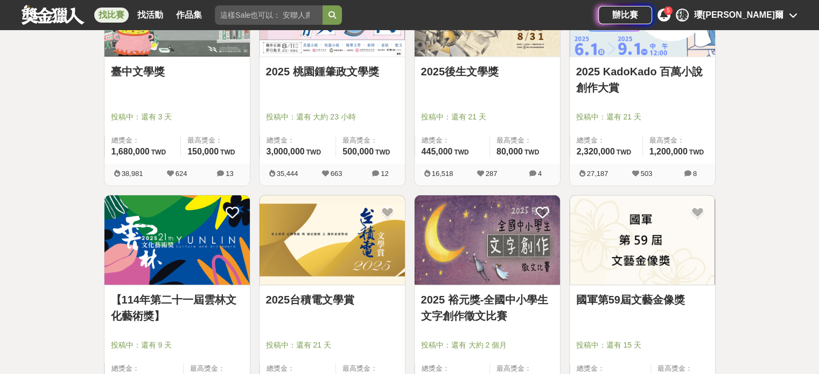
click at [612, 86] on link "2025 KadoKado 百萬小說創作大賞" at bounding box center [642, 80] width 133 height 32
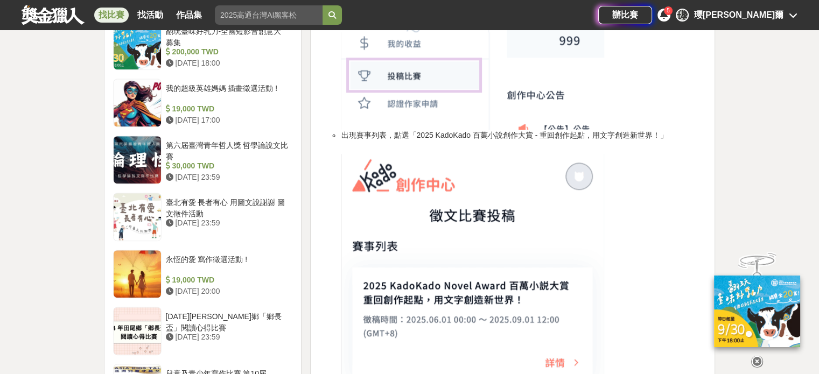
scroll to position [916, 0]
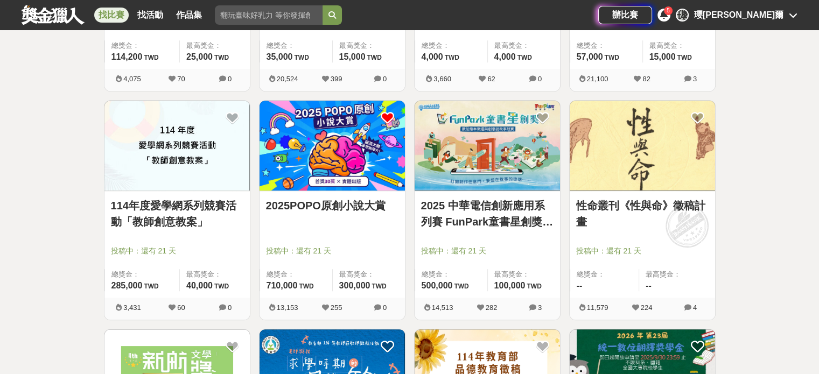
scroll to position [826, 0]
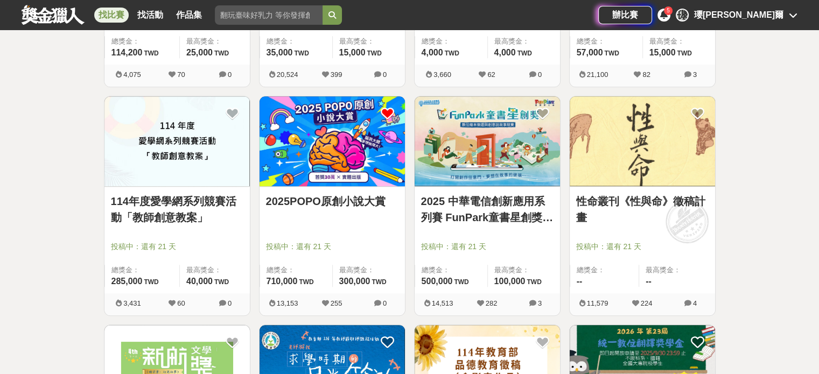
click at [336, 143] on img at bounding box center [332, 141] width 145 height 90
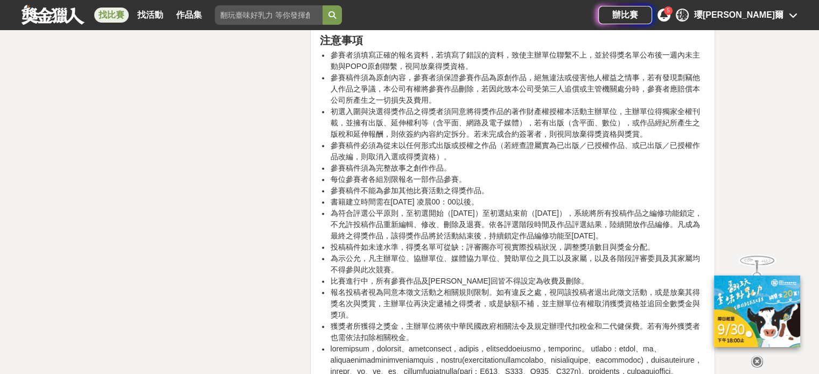
scroll to position [1670, 0]
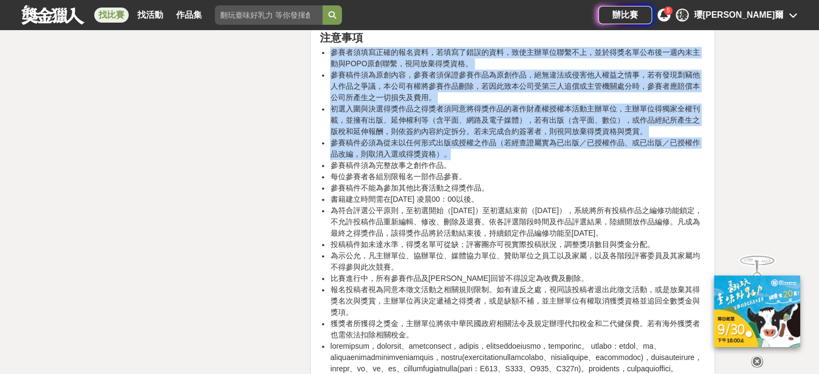
drag, startPoint x: 328, startPoint y: 52, endPoint x: 540, endPoint y: 152, distance: 235.0
click at [544, 155] on ul "參賽者須填寫正確的報名資料，若填寫了錯誤的資料，致使主辦單位聯繫不上，並於得獎名單公布後一週內未主動與POPO原創聯繫，視同放棄得獎資格。 參賽稿件須為原創內…" at bounding box center [512, 222] width 387 height 351
click at [540, 152] on li "參賽稿件必須為從未以任何形式出版或授權之作品（若經查證屬實為已出版／已授權作品、或已出版／已授權作品改編，則取消入選或得獎資格）。" at bounding box center [518, 148] width 376 height 23
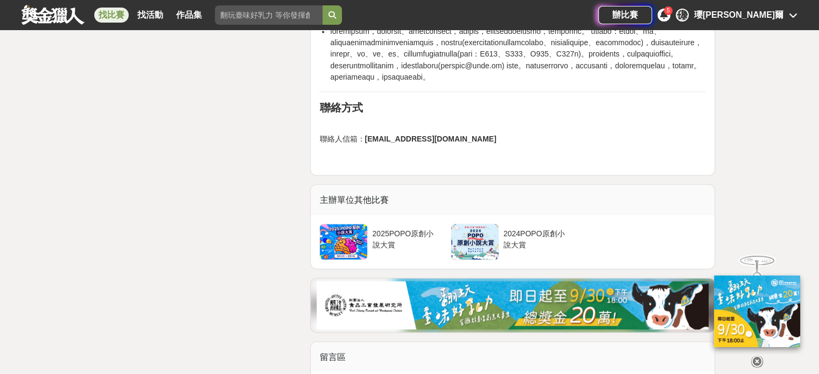
scroll to position [1993, 0]
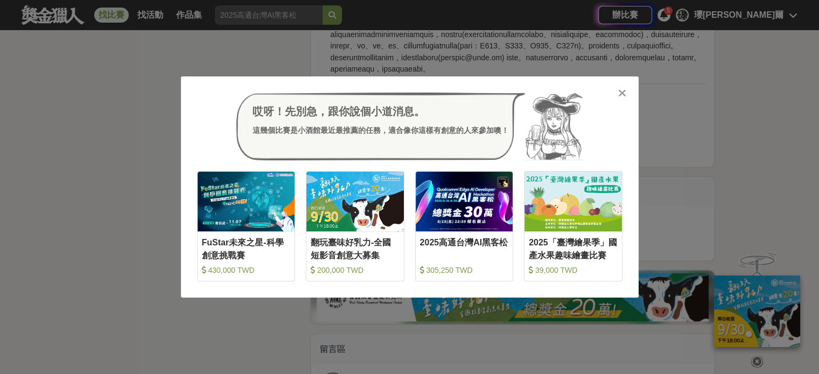
click at [623, 96] on icon at bounding box center [622, 93] width 8 height 11
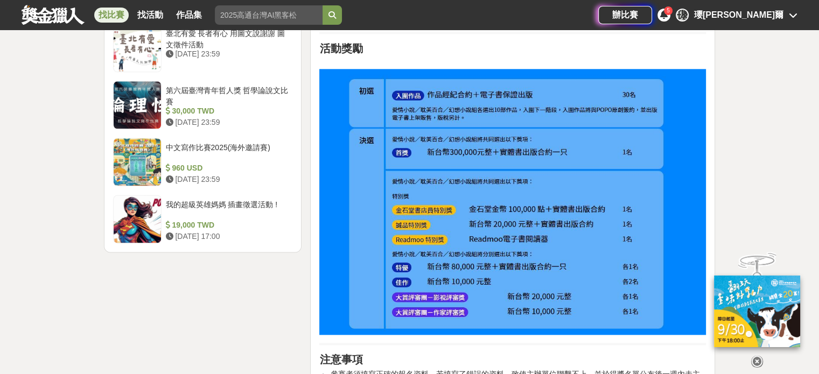
scroll to position [1347, 0]
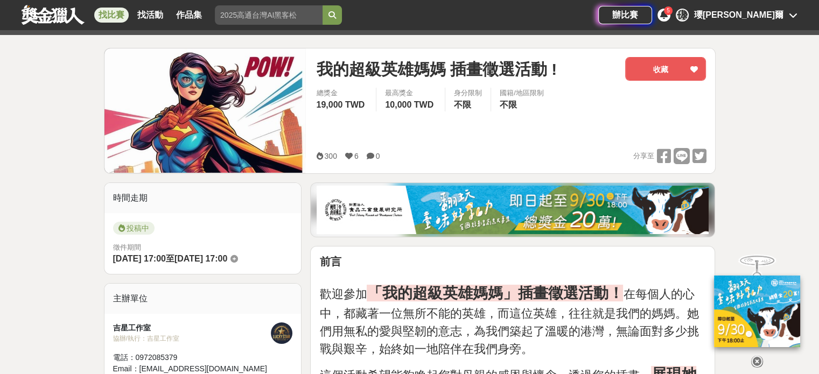
scroll to position [108, 0]
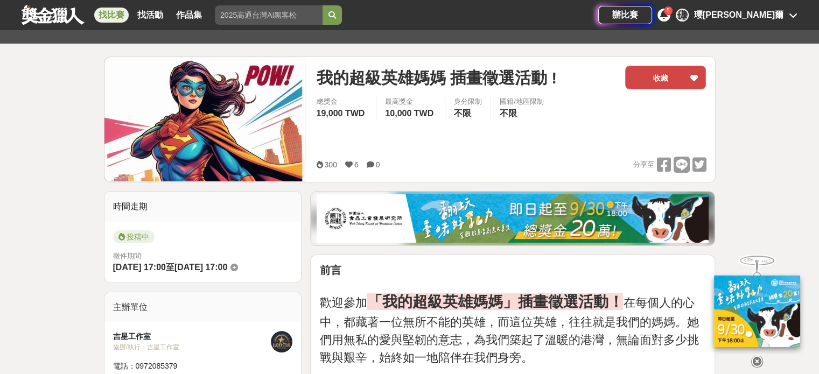
click at [657, 76] on button "收藏" at bounding box center [665, 78] width 81 height 24
